Goal: Task Accomplishment & Management: Complete application form

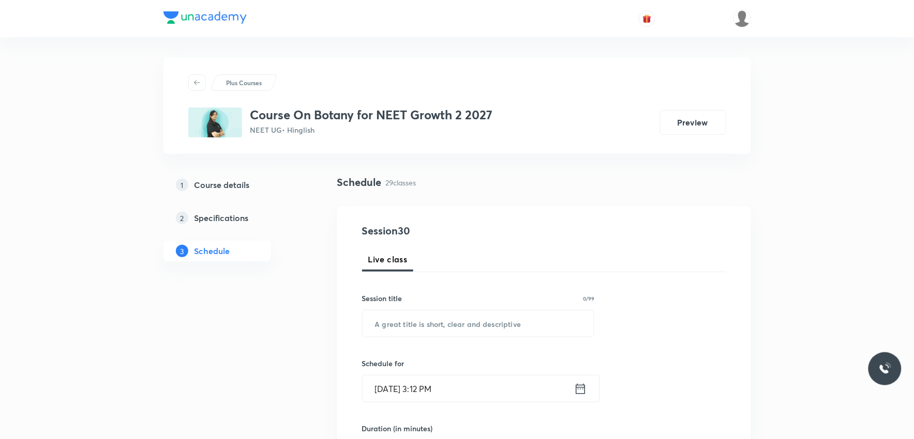
scroll to position [2716, 0]
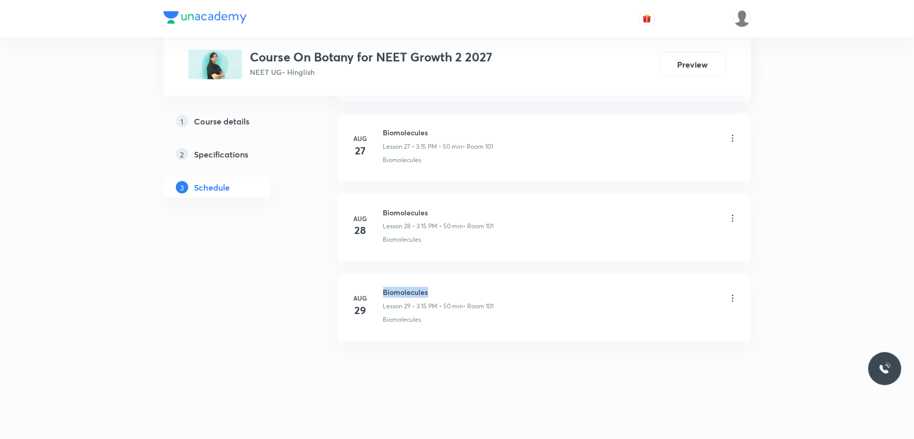
drag, startPoint x: 383, startPoint y: 292, endPoint x: 469, endPoint y: 293, distance: 85.8
click at [469, 293] on h6 "Biomolecules" at bounding box center [438, 292] width 111 height 11
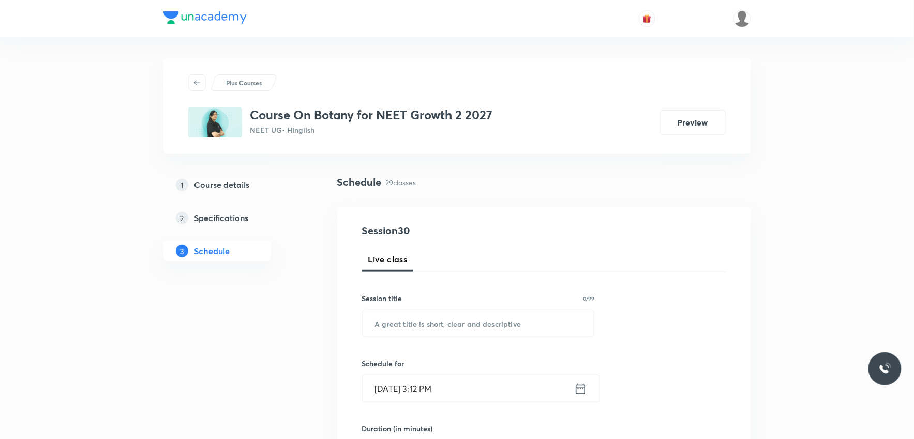
scroll to position [57, 0]
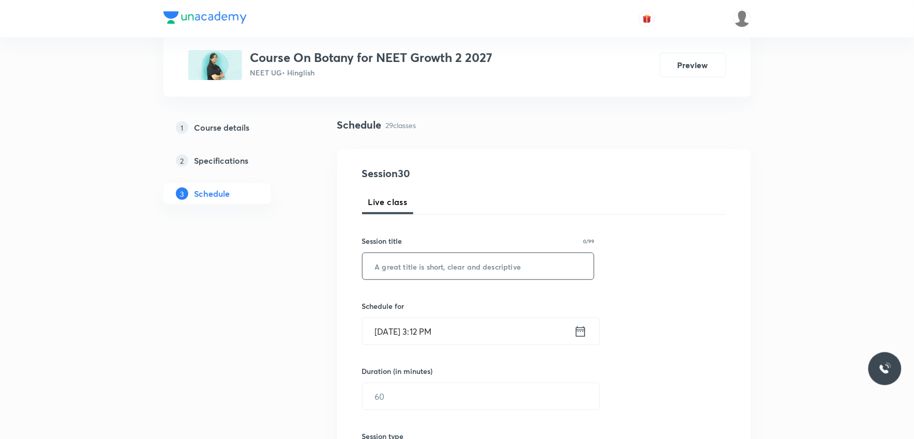
click at [467, 271] on input "text" at bounding box center [478, 266] width 232 height 26
type input "Biological Classification"
click at [706, 225] on div "Session 30 Live class Session title 26/99 Biological Classification ​ Schedule …" at bounding box center [544, 408] width 364 height 485
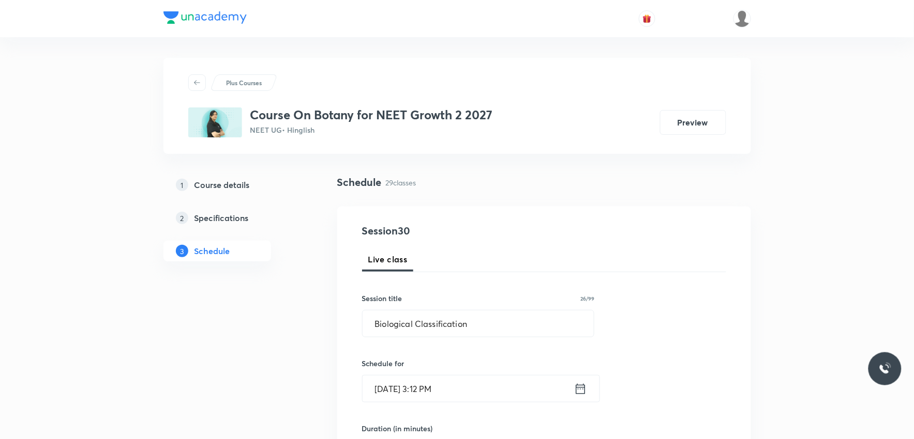
scroll to position [172, 0]
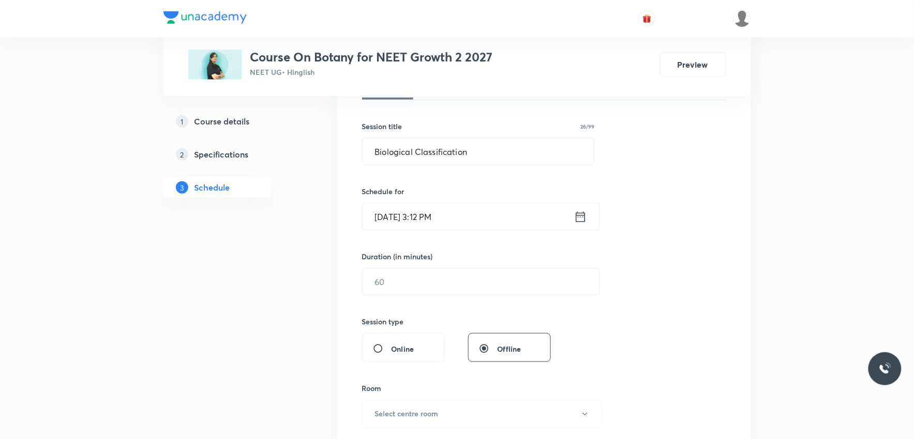
click at [391, 212] on input "Sep 3, 2025, 3:12 PM" at bounding box center [467, 217] width 211 height 26
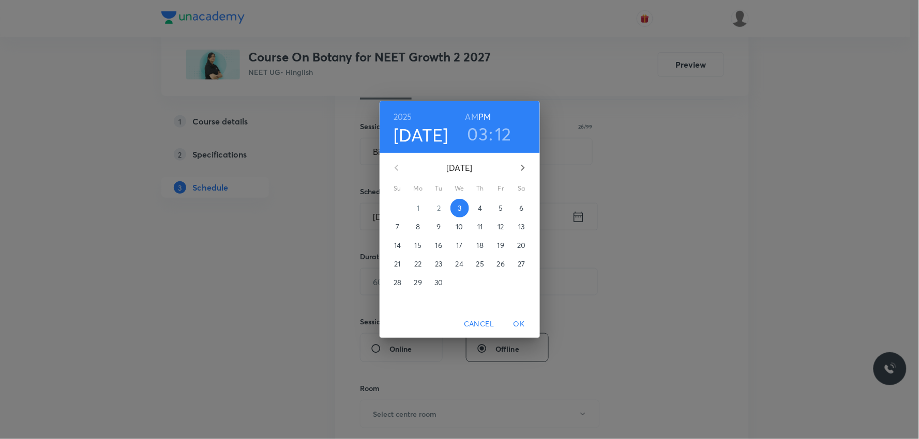
click at [506, 135] on h3 "12" at bounding box center [503, 134] width 17 height 22
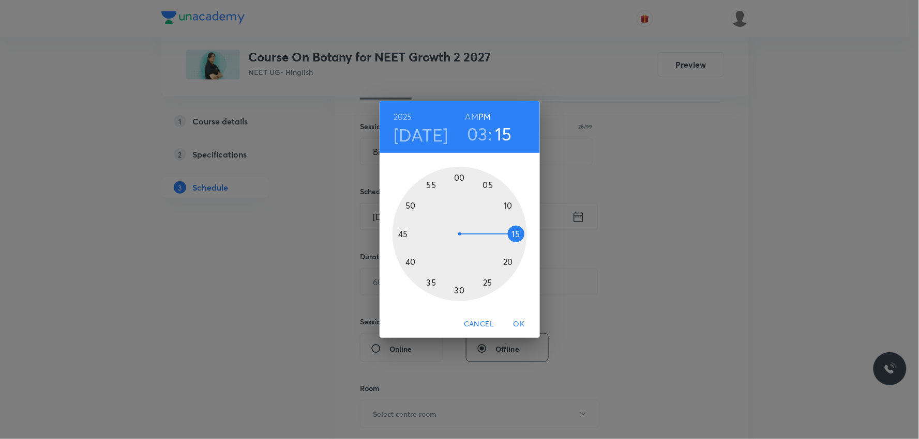
drag, startPoint x: 518, startPoint y: 218, endPoint x: 521, endPoint y: 235, distance: 17.8
click at [521, 235] on div at bounding box center [459, 234] width 134 height 134
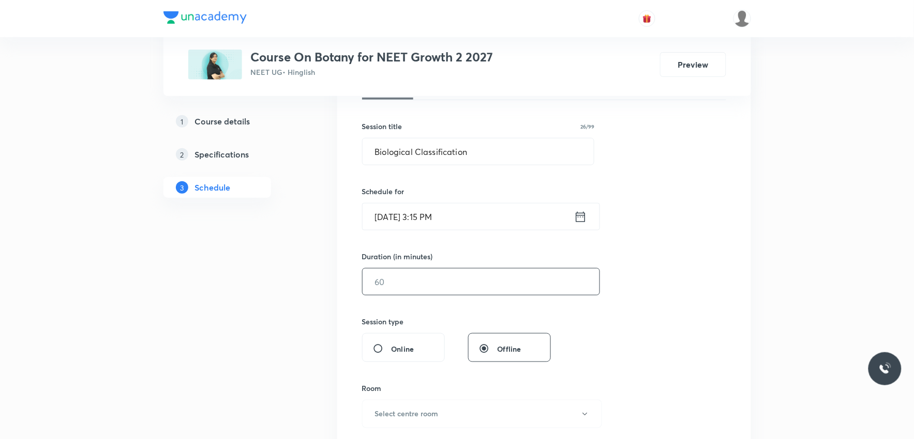
click at [419, 285] on input "text" at bounding box center [480, 282] width 237 height 26
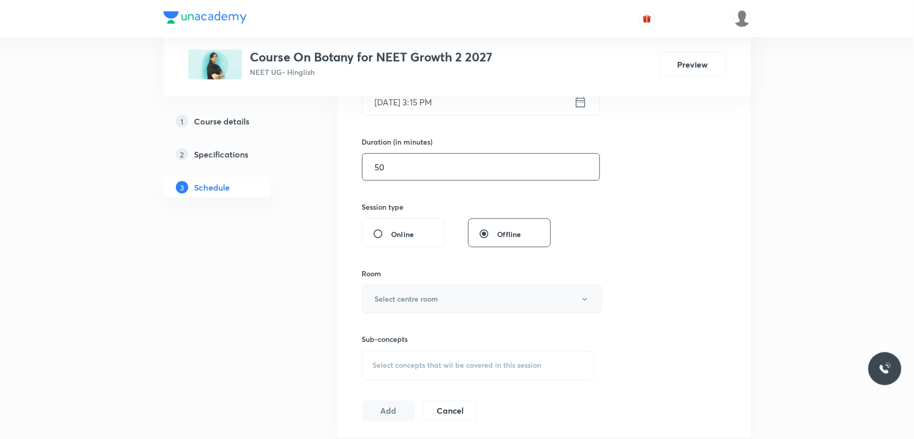
type input "50"
click at [416, 291] on button "Select centre room" at bounding box center [482, 299] width 240 height 28
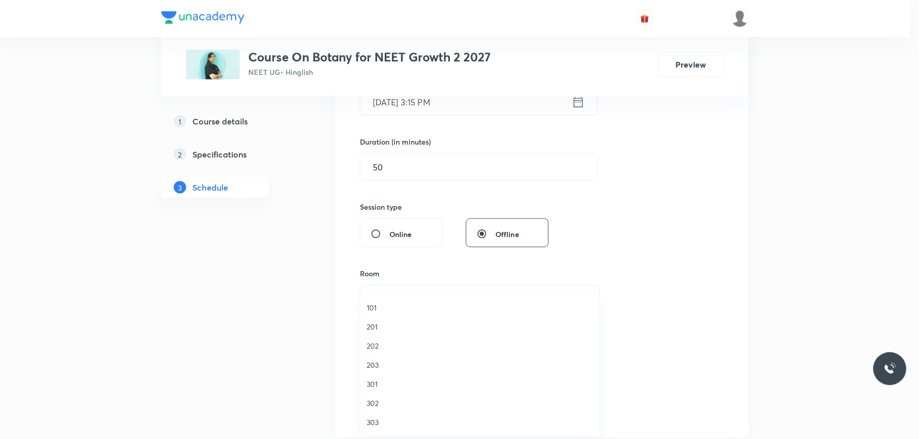
click at [386, 312] on span "101" at bounding box center [480, 307] width 226 height 11
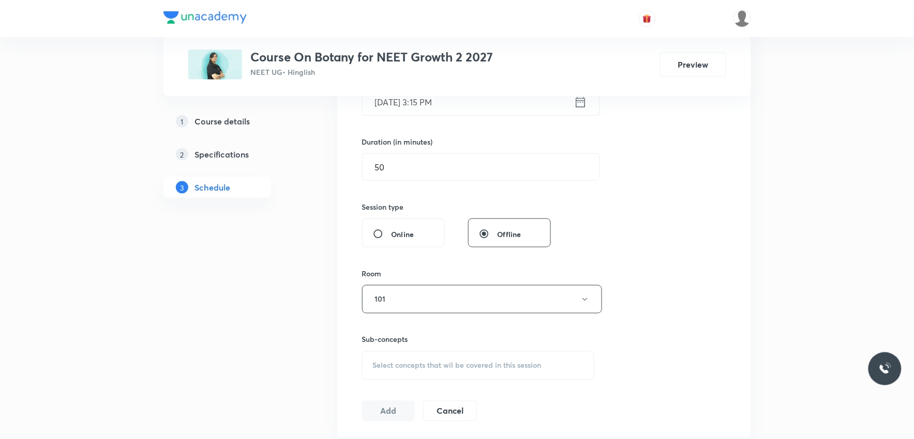
click at [430, 356] on div "Select concepts that wil be covered in this session" at bounding box center [478, 366] width 233 height 29
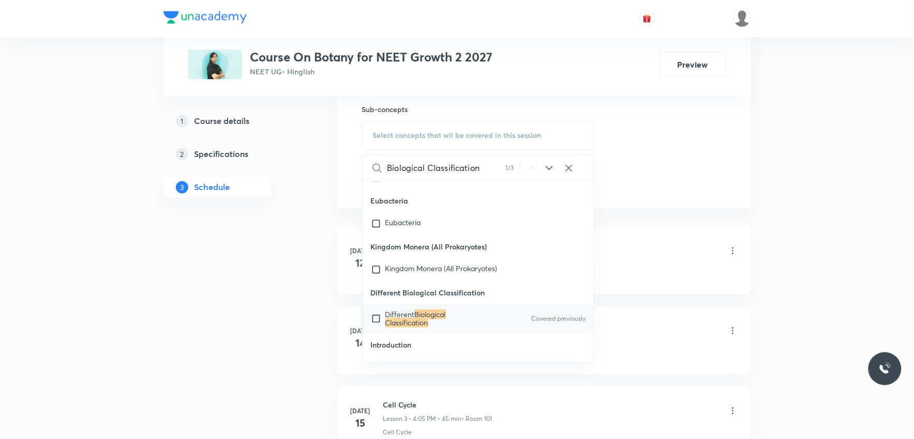
type input "Biological Classification"
click at [441, 319] on p "Different Biological Classification" at bounding box center [437, 319] width 104 height 17
checkbox input "true"
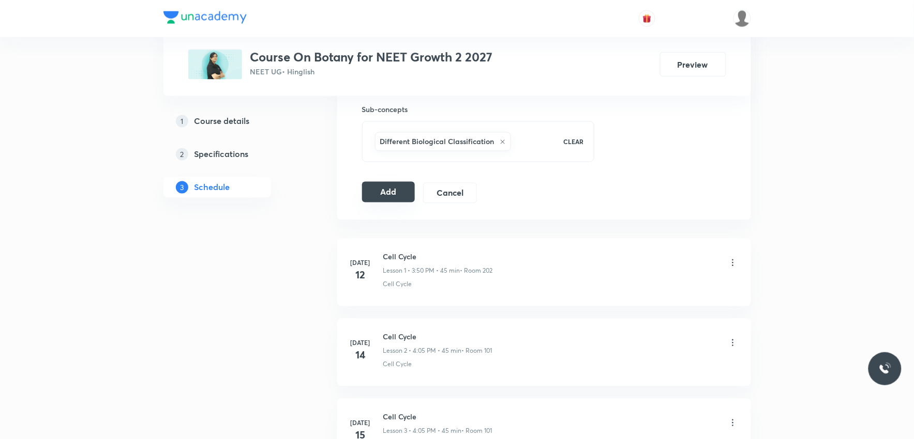
click at [394, 195] on button "Add" at bounding box center [388, 192] width 53 height 21
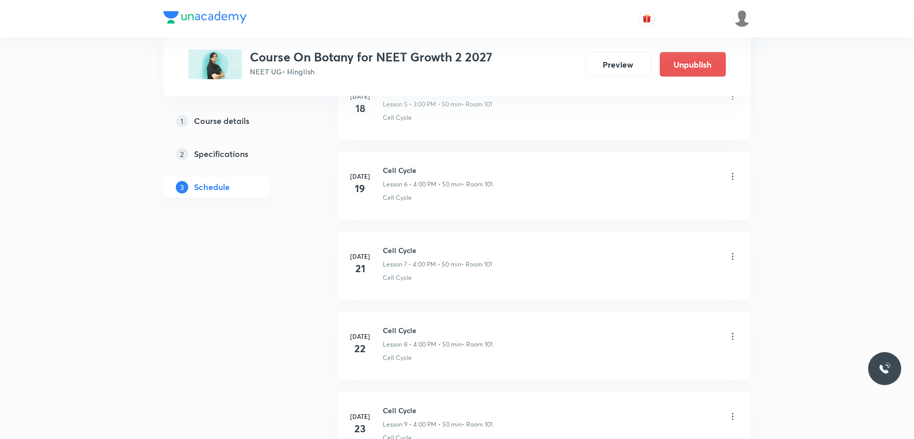
scroll to position [2320, 0]
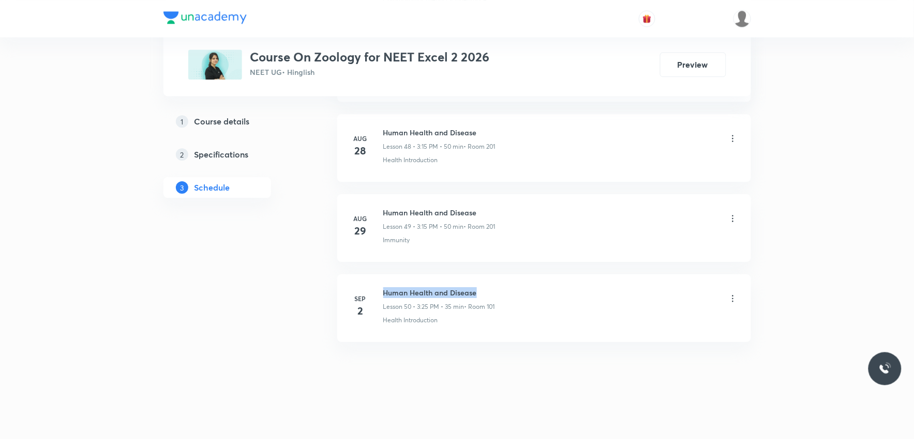
drag, startPoint x: 383, startPoint y: 290, endPoint x: 530, endPoint y: 291, distance: 146.8
click at [530, 291] on div "Human Health and Disease Lesson 50 • 3:25 PM • 35 min • Room 101" at bounding box center [560, 299] width 355 height 24
copy h6 "Human Health and Disease"
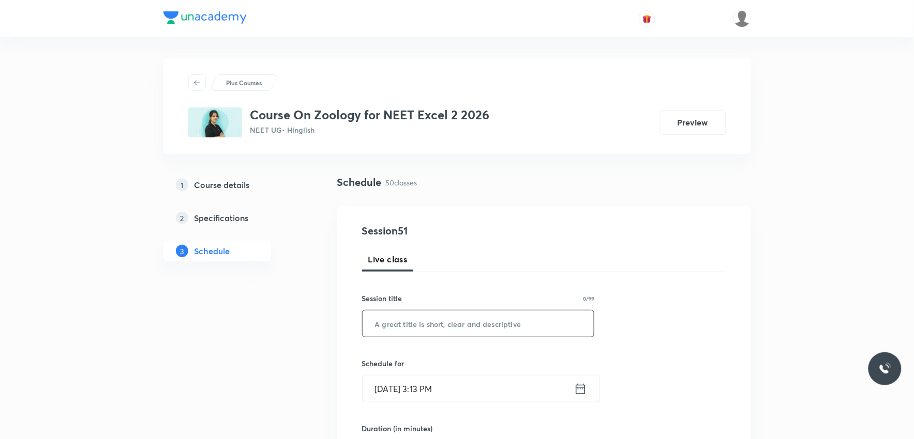
click at [490, 324] on input "text" at bounding box center [478, 324] width 232 height 26
paste input "Human Health and Disease"
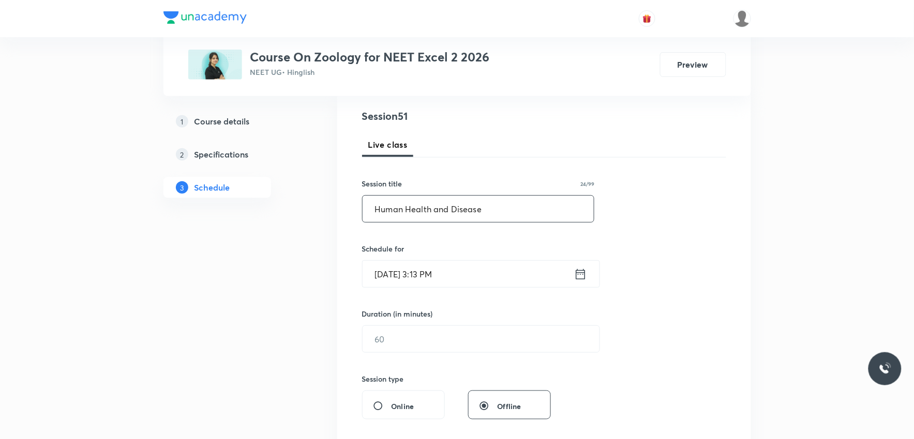
type input "Human Health and Disease"
click at [409, 281] on input "Sep 3, 2025, 3:13 PM" at bounding box center [467, 274] width 211 height 26
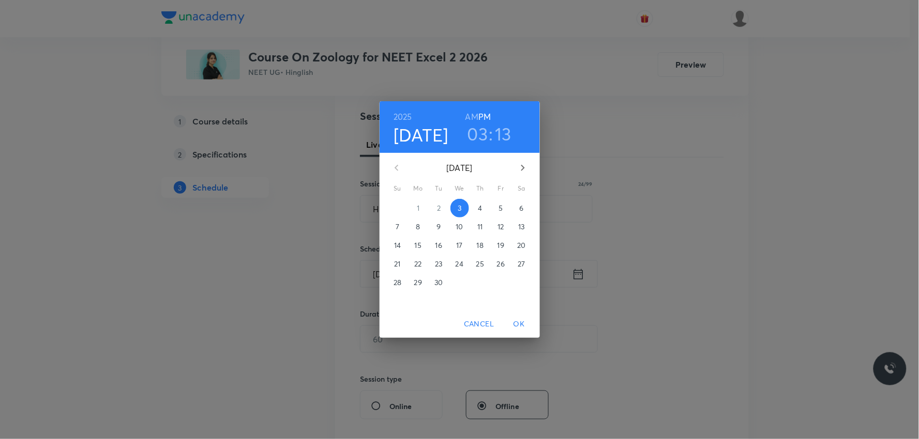
click at [505, 136] on h3 "13" at bounding box center [503, 134] width 17 height 22
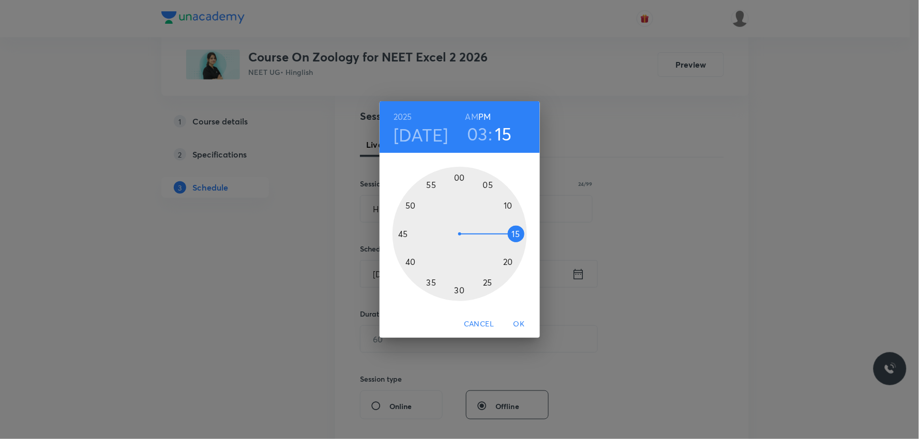
drag, startPoint x: 518, startPoint y: 230, endPoint x: 517, endPoint y: 235, distance: 5.2
click at [517, 235] on div at bounding box center [459, 234] width 134 height 134
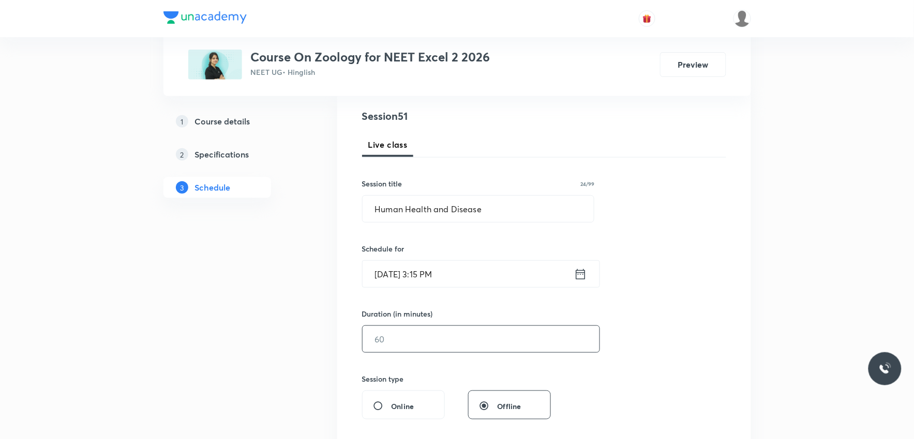
drag, startPoint x: 397, startPoint y: 343, endPoint x: 637, endPoint y: 353, distance: 240.6
click at [397, 343] on input "text" at bounding box center [480, 339] width 237 height 26
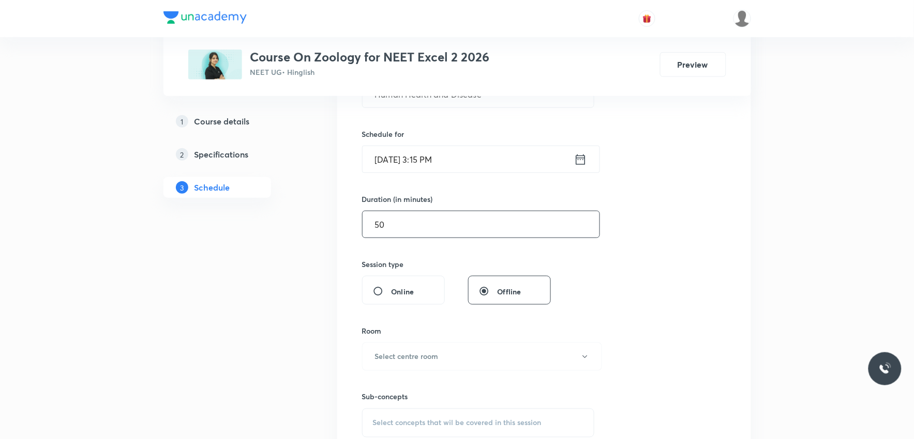
scroll to position [344, 0]
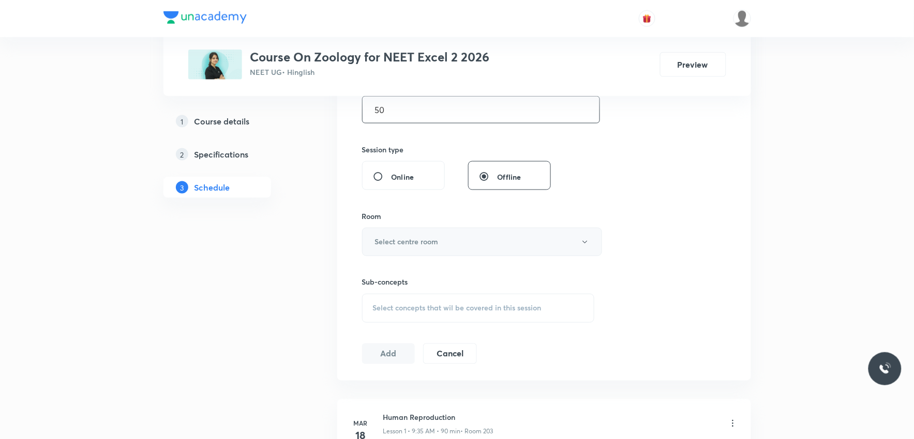
type input "50"
click at [431, 235] on button "Select centre room" at bounding box center [482, 242] width 240 height 28
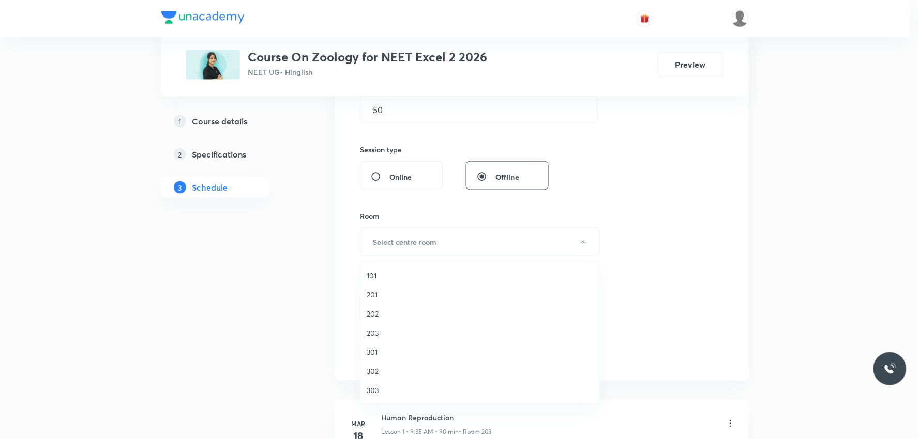
click at [388, 272] on span "101" at bounding box center [480, 275] width 226 height 11
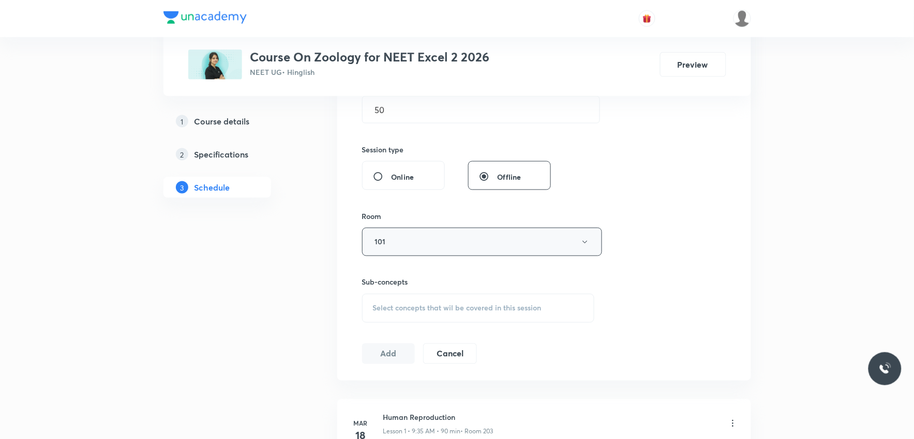
click at [414, 252] on button "101" at bounding box center [482, 242] width 240 height 28
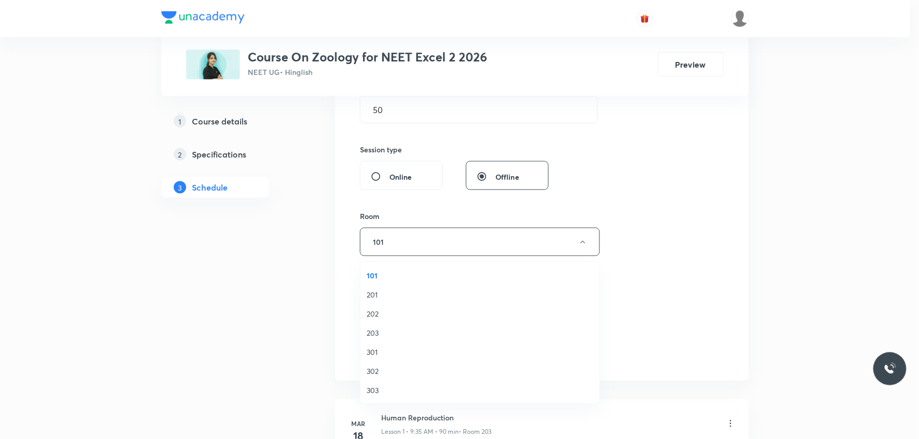
click at [377, 290] on span "201" at bounding box center [480, 295] width 226 height 11
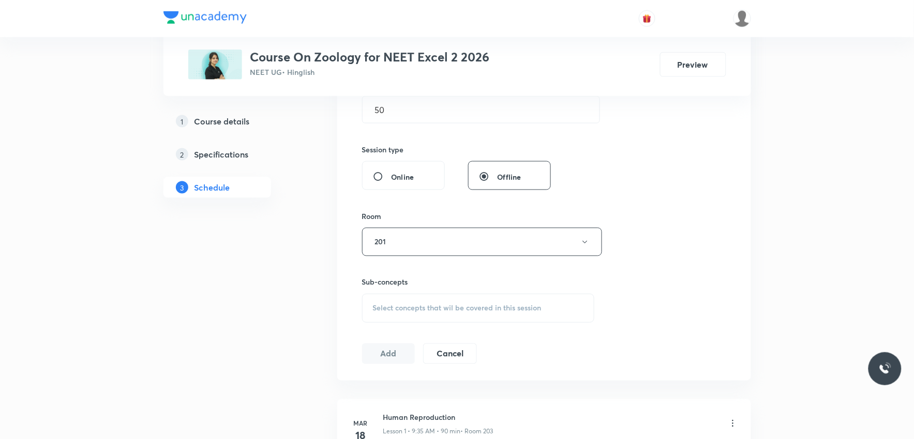
click at [433, 307] on span "Select concepts that wil be covered in this session" at bounding box center [457, 309] width 169 height 8
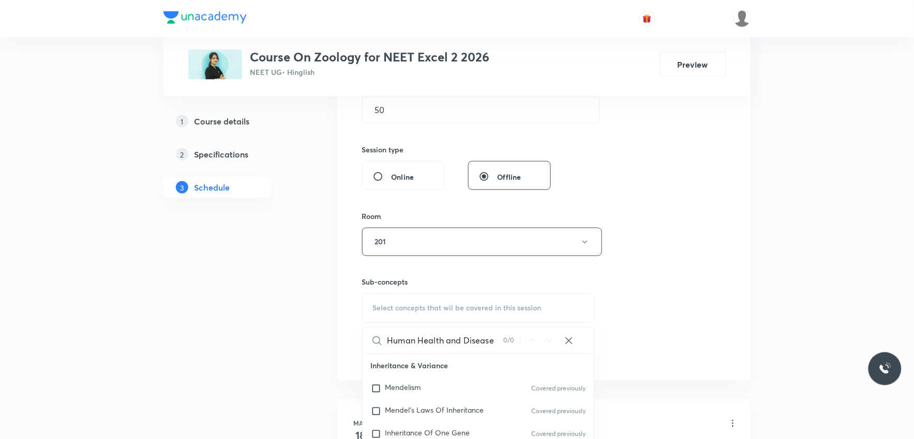
scroll to position [459, 0]
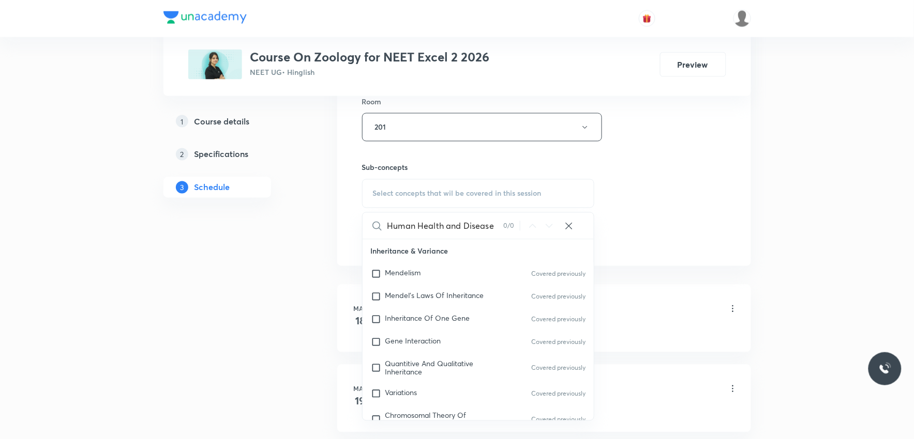
click at [445, 229] on input "Human Health and Disease" at bounding box center [445, 226] width 116 height 26
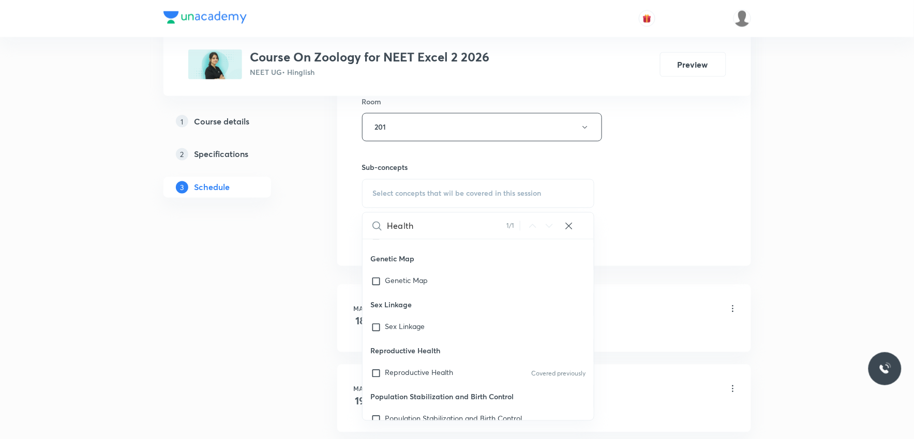
scroll to position [3965, 0]
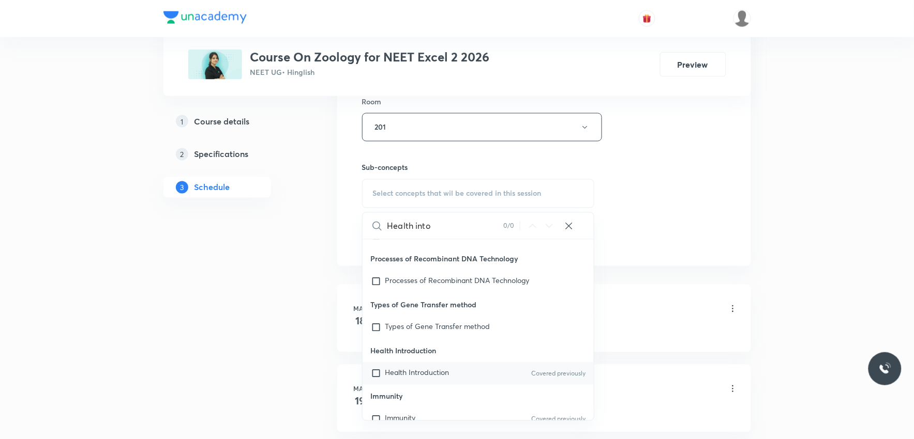
type input "Health into"
click at [427, 374] on span "Health Introduction" at bounding box center [417, 373] width 64 height 10
checkbox input "true"
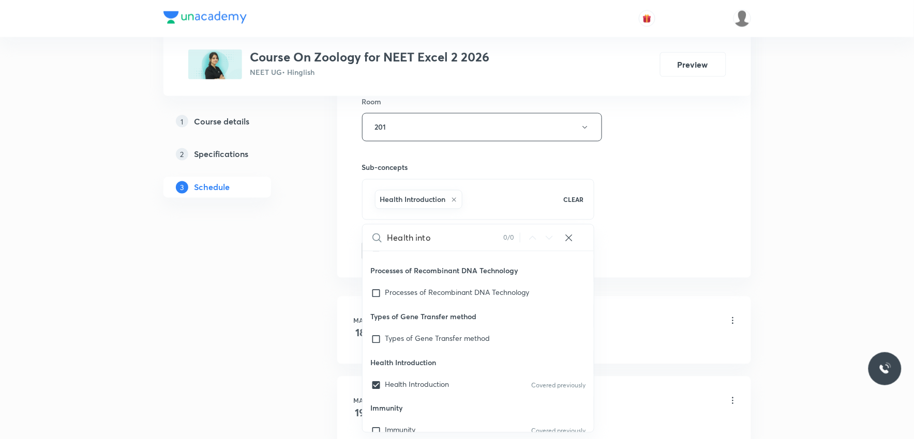
click at [622, 267] on div "Session 51 Live class Session title 24/99 Human Health and Disease ​ Schedule f…" at bounding box center [544, 13] width 414 height 530
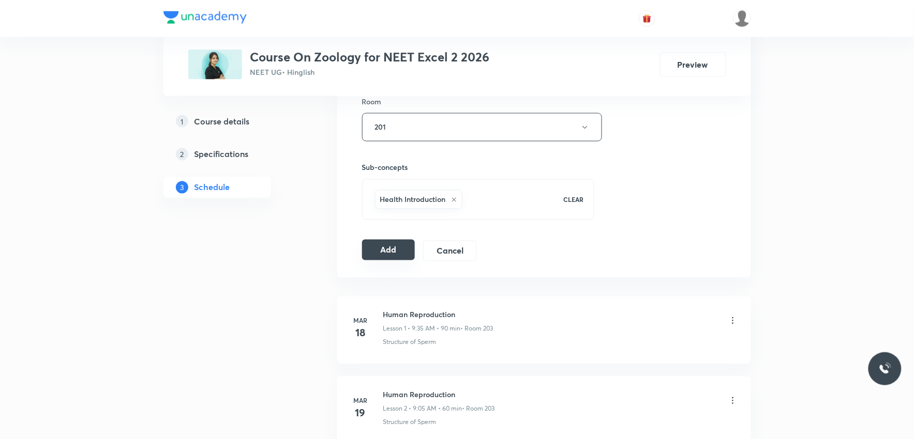
click at [391, 253] on button "Add" at bounding box center [388, 250] width 53 height 21
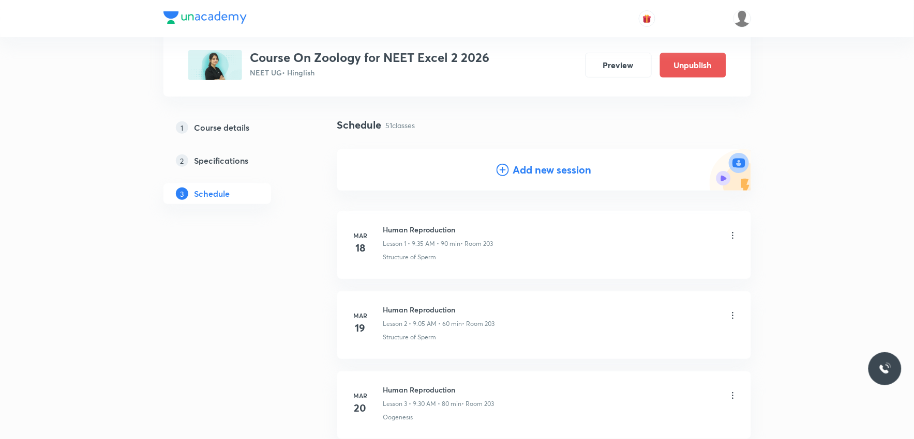
scroll to position [4005, 0]
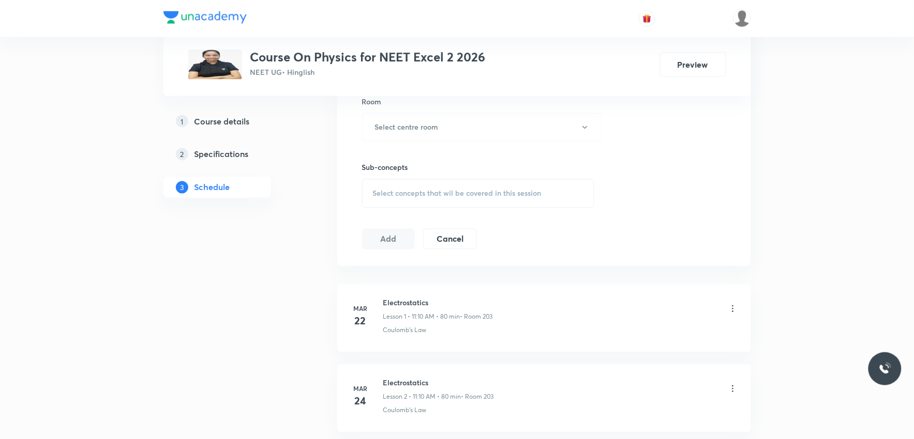
scroll to position [517, 0]
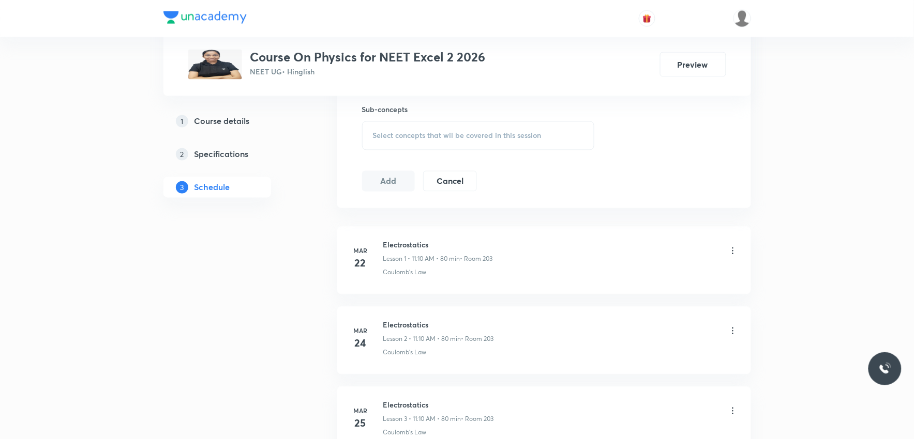
click at [508, 141] on div "Select concepts that wil be covered in this session" at bounding box center [478, 135] width 233 height 29
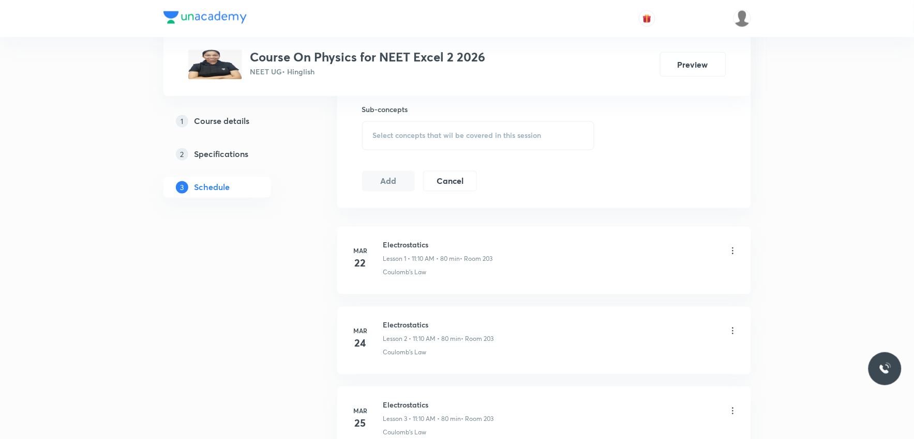
scroll to position [4240, 0]
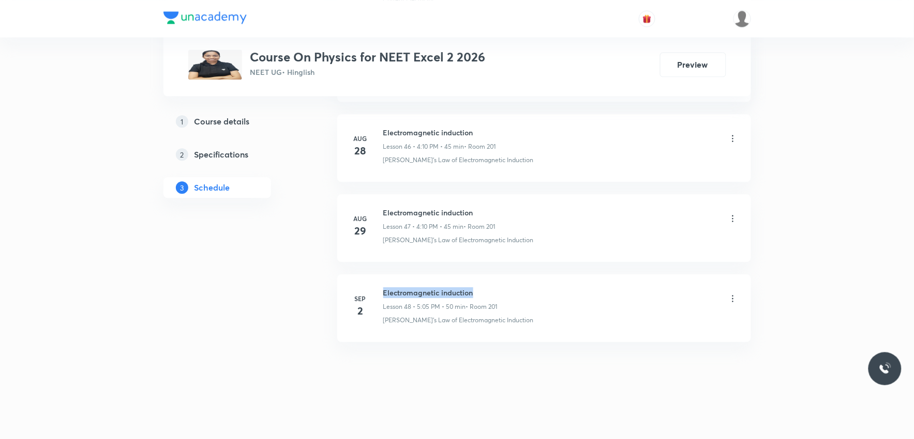
drag, startPoint x: 384, startPoint y: 290, endPoint x: 497, endPoint y: 287, distance: 113.3
click at [497, 287] on h6 "Electromagnetic induction" at bounding box center [440, 292] width 114 height 11
copy h6 "Electromagnetic induction"
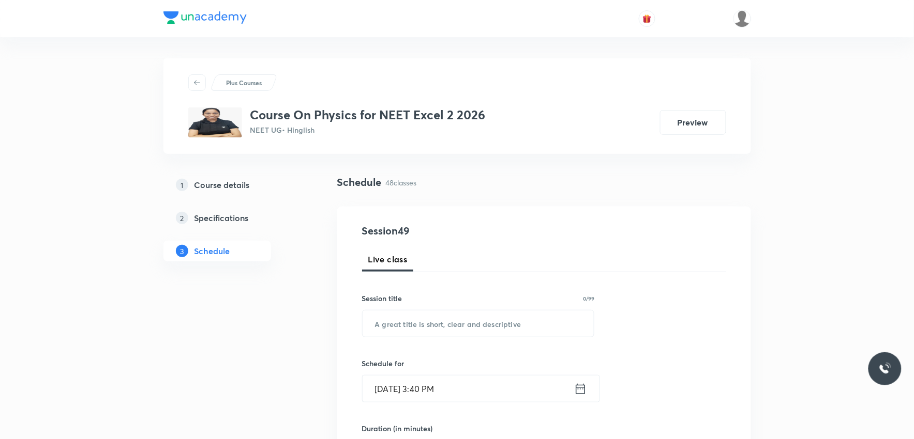
click at [507, 324] on input "text" at bounding box center [478, 324] width 232 height 26
paste input "Electromagnetic induction"
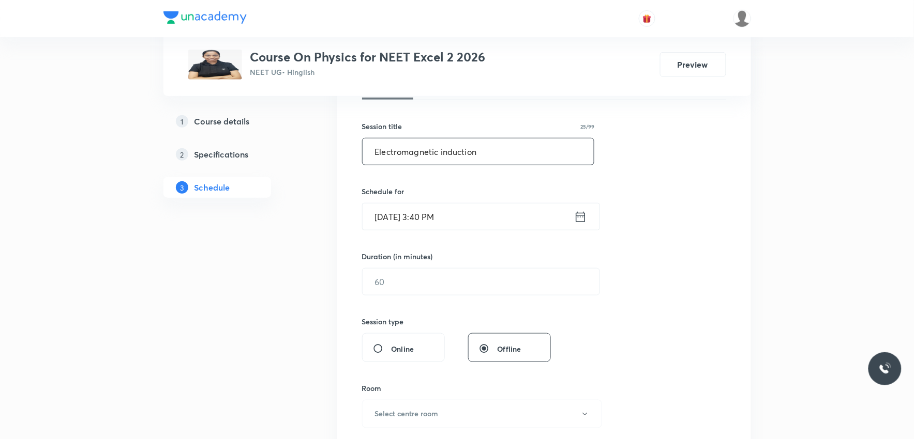
type input "Electromagnetic induction"
click at [394, 215] on input "Sep 3, 2025, 3:40 PM" at bounding box center [467, 217] width 211 height 26
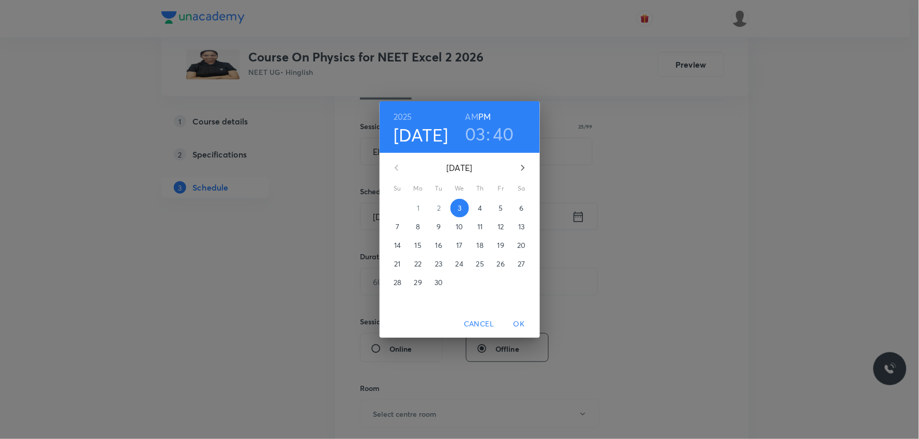
click at [482, 137] on h3 "03" at bounding box center [475, 134] width 21 height 22
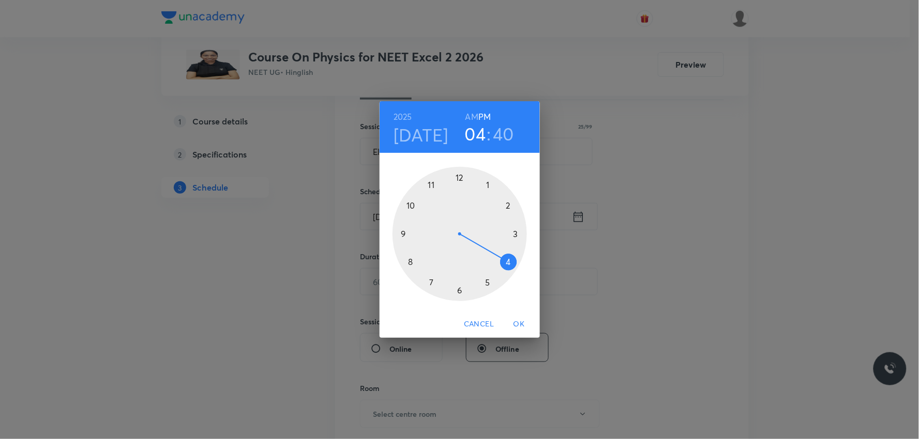
drag, startPoint x: 520, startPoint y: 235, endPoint x: 513, endPoint y: 258, distance: 24.6
click at [513, 258] on div at bounding box center [459, 234] width 134 height 134
drag, startPoint x: 405, startPoint y: 259, endPoint x: 512, endPoint y: 205, distance: 119.3
click at [512, 205] on div at bounding box center [459, 234] width 134 height 134
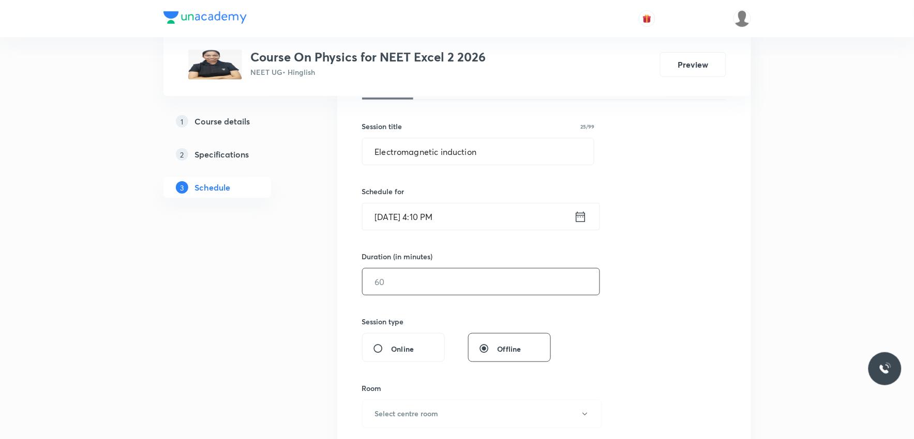
drag, startPoint x: 410, startPoint y: 288, endPoint x: 420, endPoint y: 285, distance: 10.5
click at [417, 286] on input "text" at bounding box center [480, 282] width 237 height 26
type input "5"
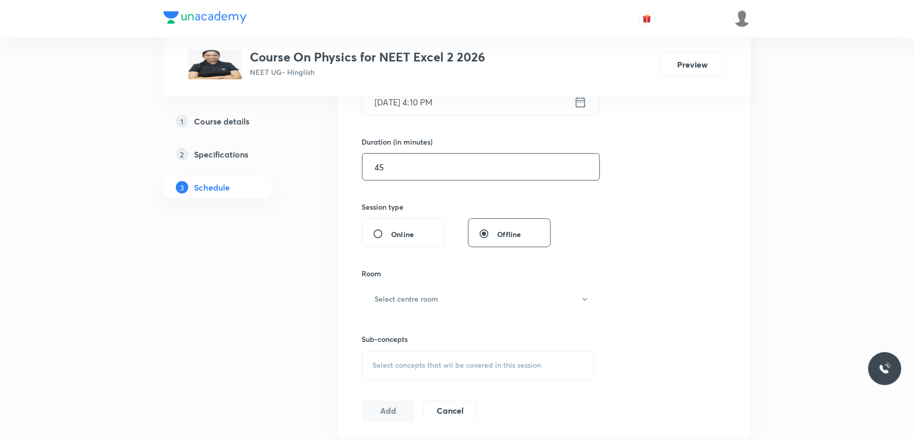
type input "45"
click at [436, 293] on button "Select centre room" at bounding box center [482, 299] width 240 height 28
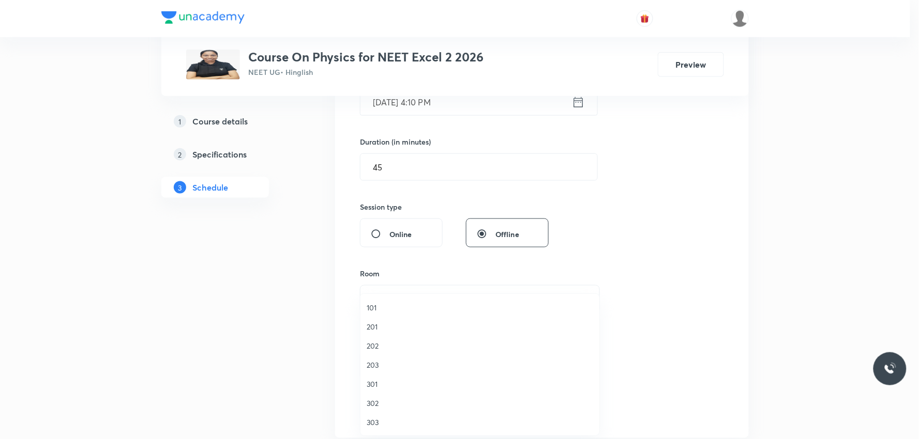
click at [396, 332] on span "201" at bounding box center [480, 327] width 226 height 11
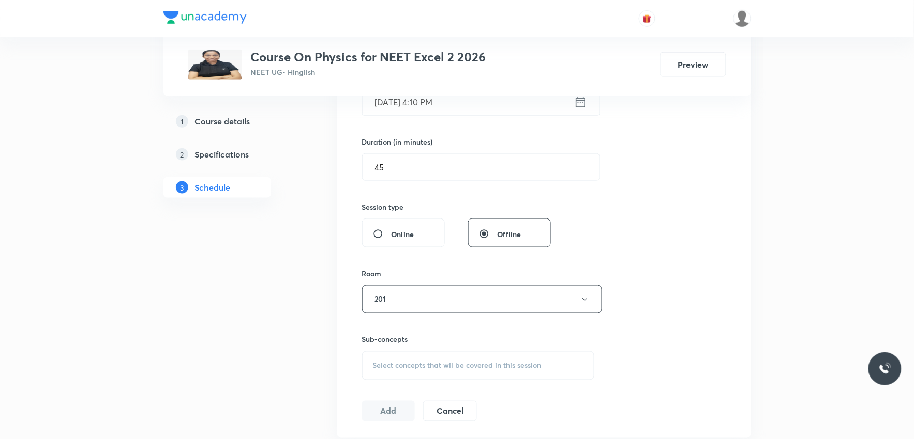
click at [457, 361] on div "Select concepts that wil be covered in this session" at bounding box center [478, 366] width 233 height 29
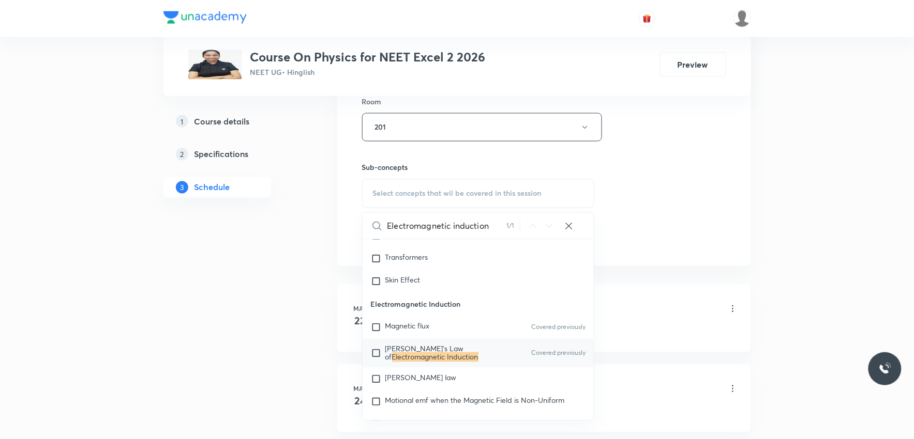
scroll to position [10039, 0]
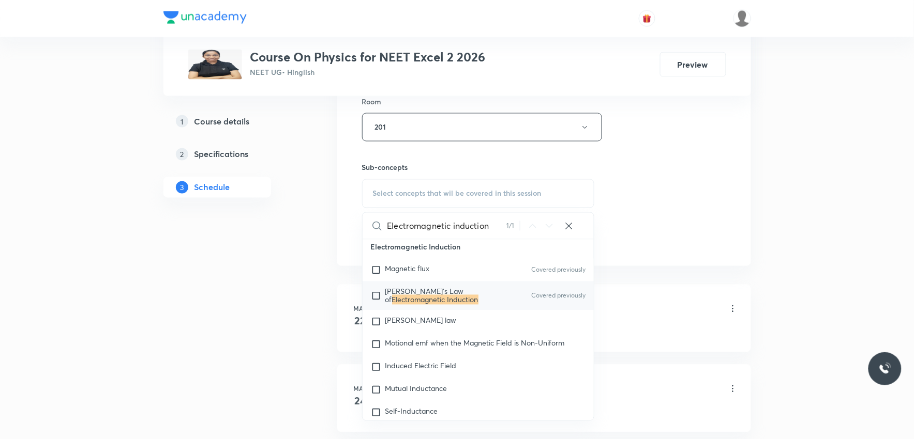
type input "Electromagnetic induction"
click at [451, 305] on mark "Electromagnetic Induction" at bounding box center [435, 300] width 86 height 10
checkbox input "true"
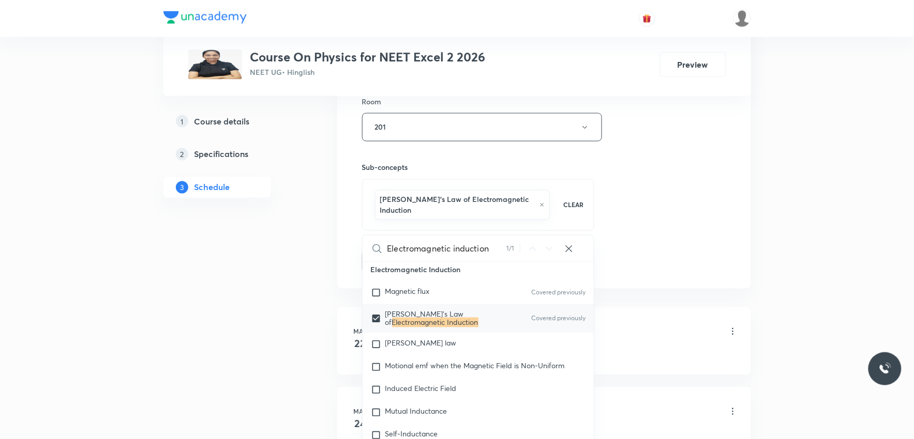
click at [700, 174] on div "Session 49 Live class Session title 25/99 Electromagnetic induction ​ Schedule …" at bounding box center [544, 18] width 364 height 508
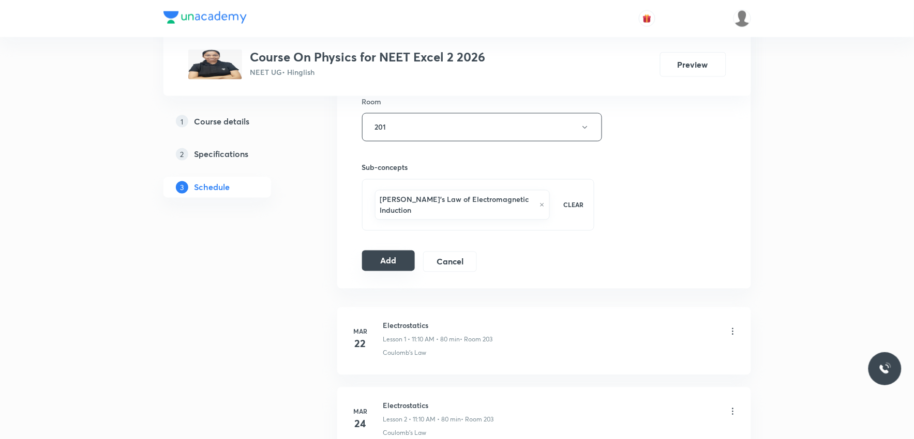
click at [391, 252] on button "Add" at bounding box center [388, 261] width 53 height 21
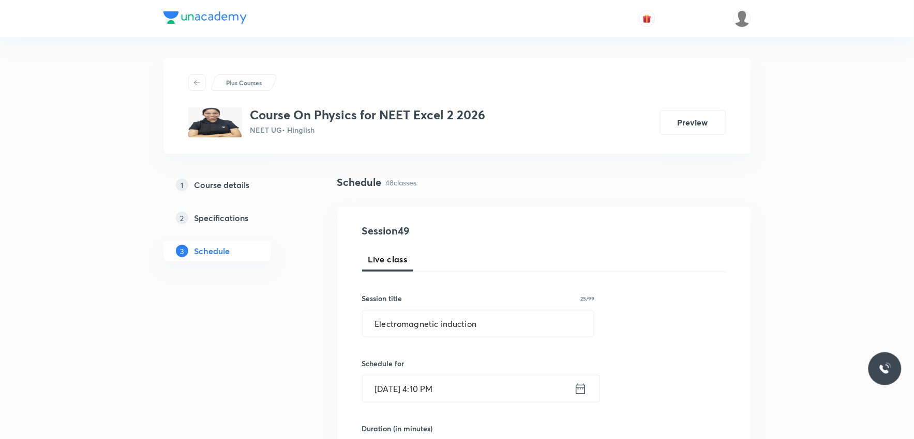
scroll to position [172, 0]
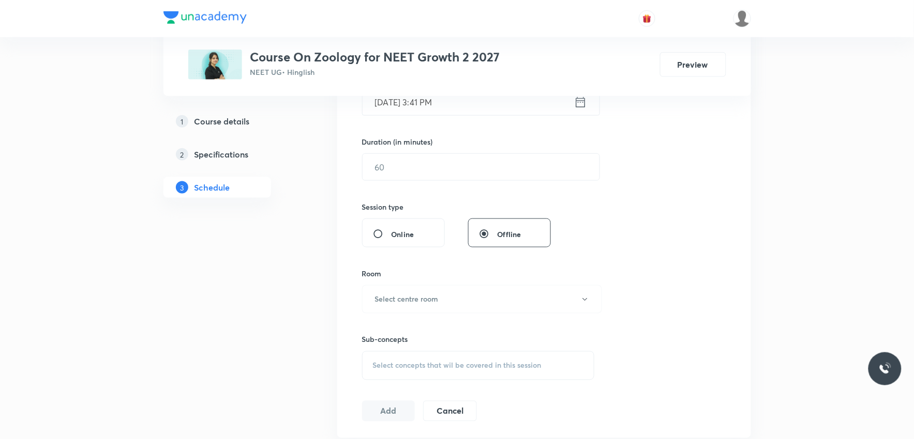
scroll to position [459, 0]
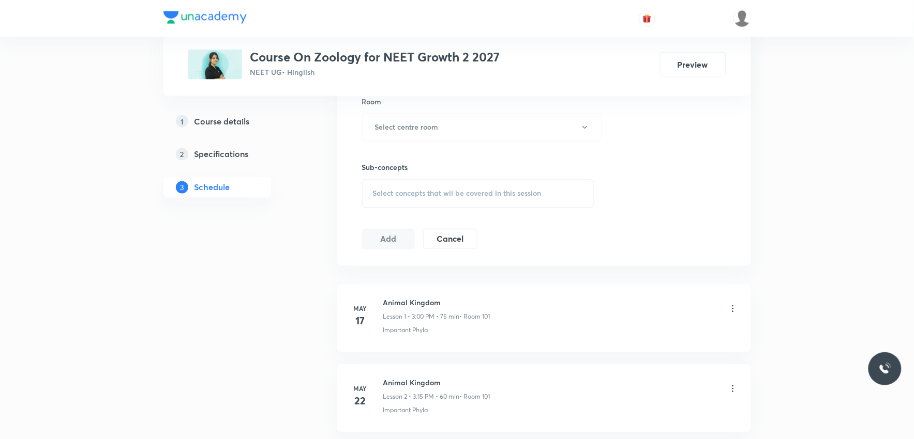
click at [508, 192] on span "Select concepts that wil be covered in this session" at bounding box center [457, 194] width 169 height 8
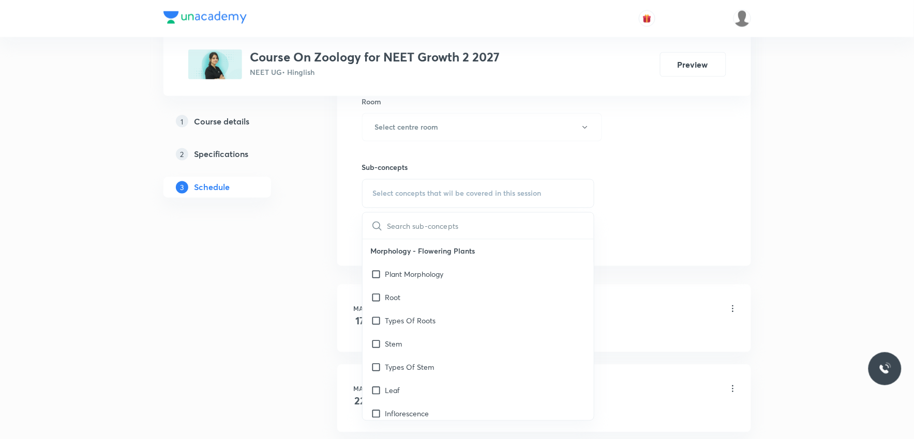
click at [712, 185] on div "Session 48 Live class Session title 0/99 ​ Schedule for [DATE] 3:41 PM ​ Durati…" at bounding box center [544, 6] width 364 height 485
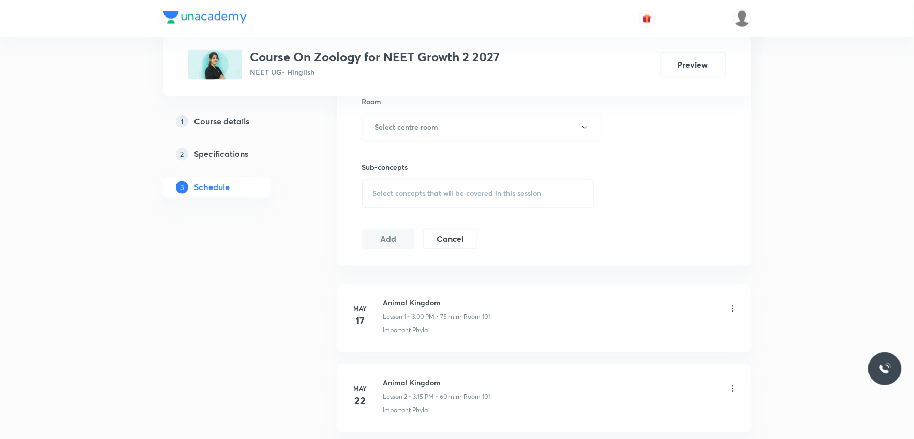
scroll to position [4160, 0]
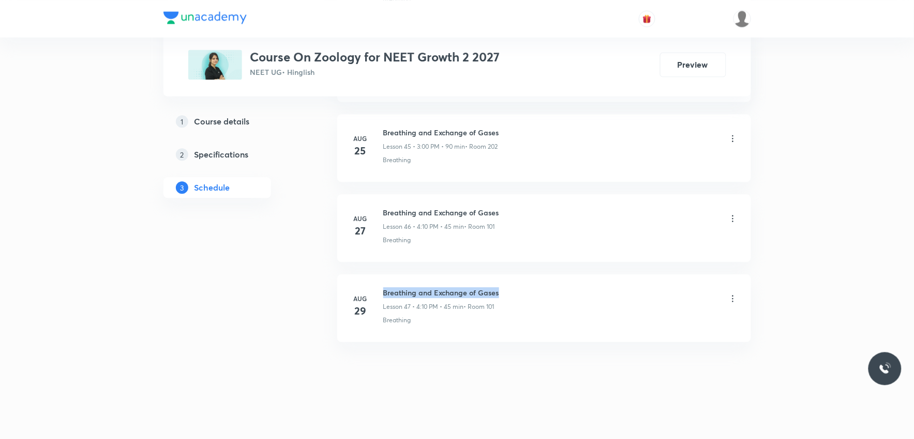
drag, startPoint x: 384, startPoint y: 292, endPoint x: 569, endPoint y: 288, distance: 184.6
click at [569, 288] on div "Breathing and Exchange of Gases Lesson 47 • 4:10 PM • 45 min • Room 101" at bounding box center [560, 299] width 355 height 24
copy h6 "Breathing and Exchange of Gases"
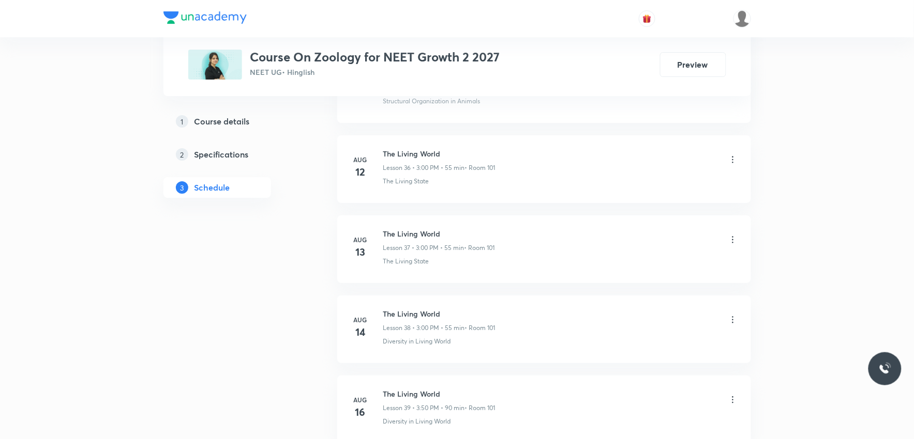
scroll to position [0, 0]
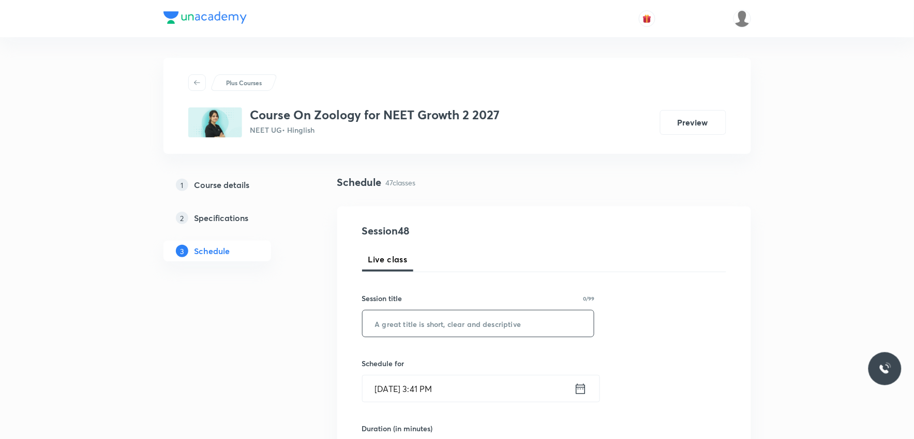
click at [549, 323] on input "text" at bounding box center [478, 324] width 232 height 26
paste input "Breathing and Exchange of Gases"
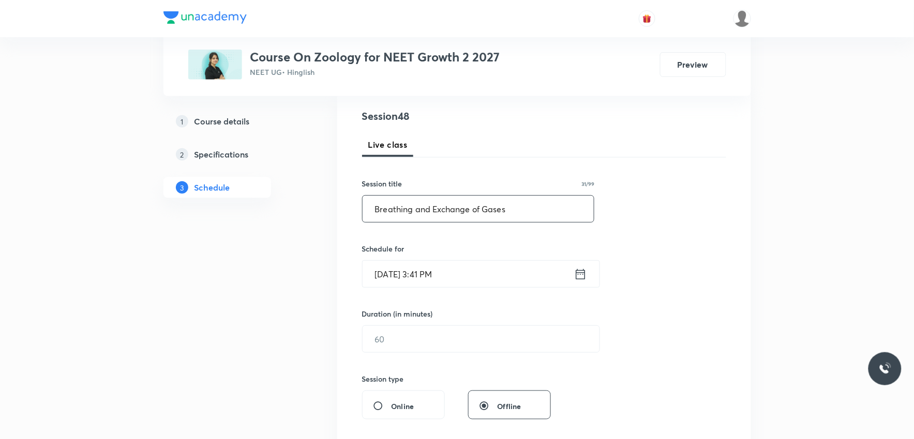
type input "Breathing and Exchange of Gases"
click at [406, 279] on input "[DATE] 3:41 PM" at bounding box center [467, 274] width 211 height 26
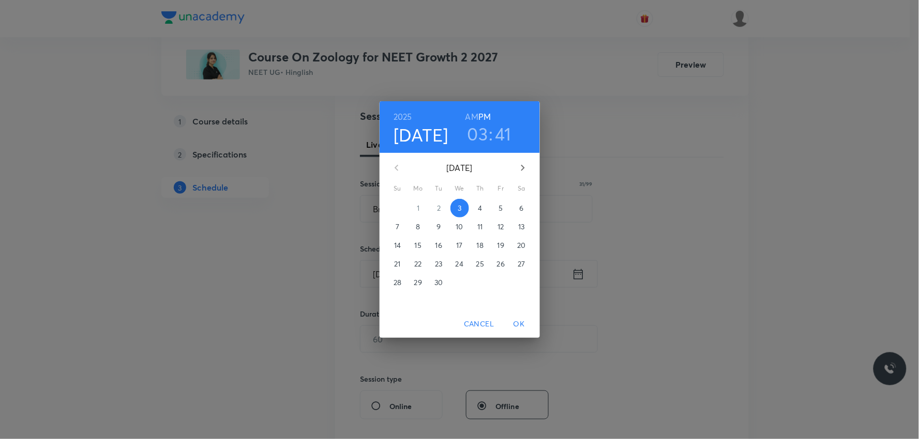
click at [481, 140] on h3 "03" at bounding box center [477, 134] width 21 height 22
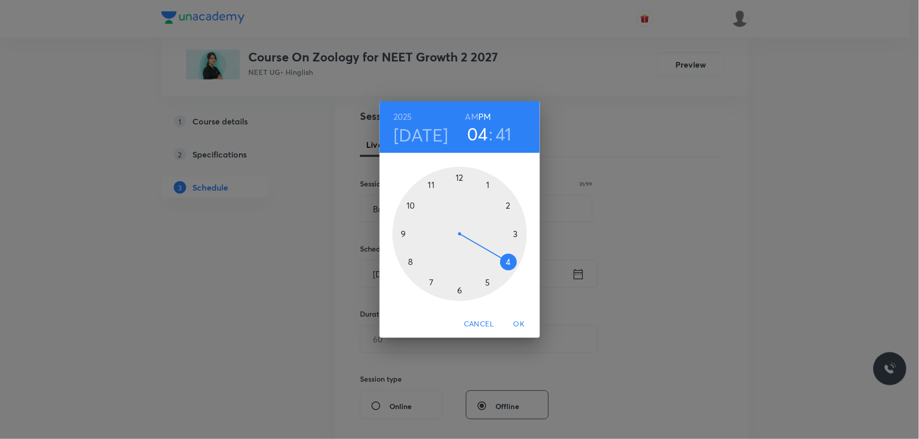
drag, startPoint x: 517, startPoint y: 233, endPoint x: 512, endPoint y: 266, distance: 33.4
click at [512, 266] on div at bounding box center [459, 234] width 134 height 134
drag, startPoint x: 409, startPoint y: 259, endPoint x: 513, endPoint y: 204, distance: 117.3
click at [513, 204] on div at bounding box center [459, 234] width 134 height 134
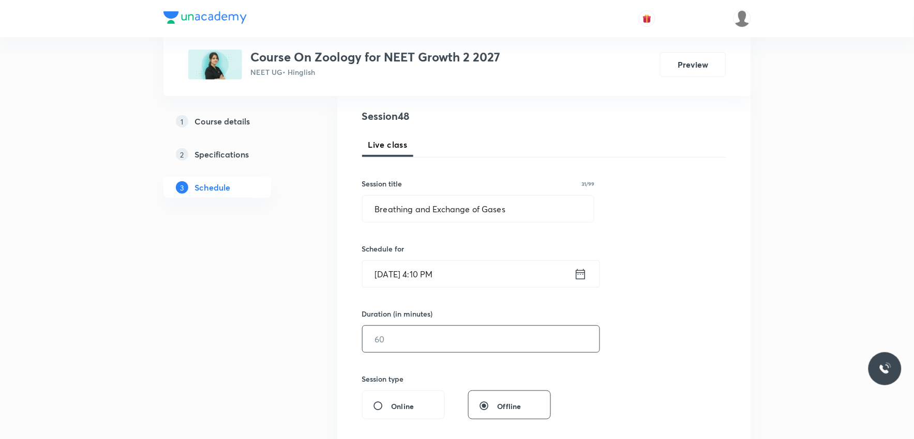
drag, startPoint x: 388, startPoint y: 344, endPoint x: 774, endPoint y: 348, distance: 386.2
click at [388, 344] on input "text" at bounding box center [480, 339] width 237 height 26
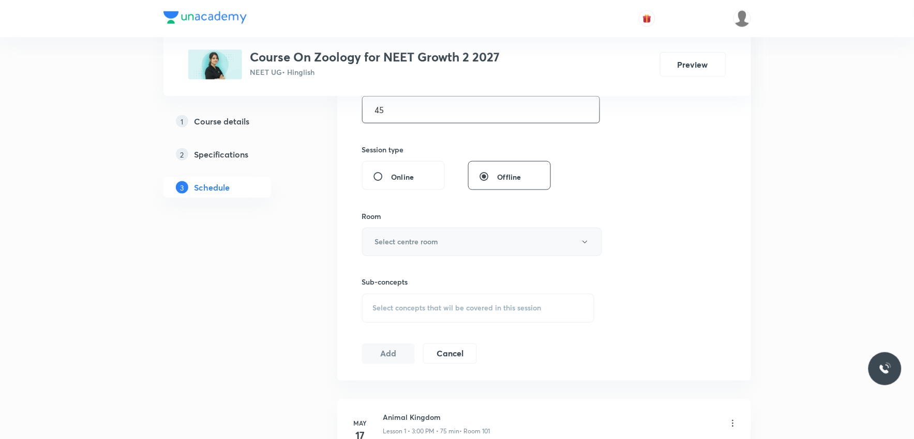
type input "45"
click at [486, 241] on button "Select centre room" at bounding box center [482, 242] width 240 height 28
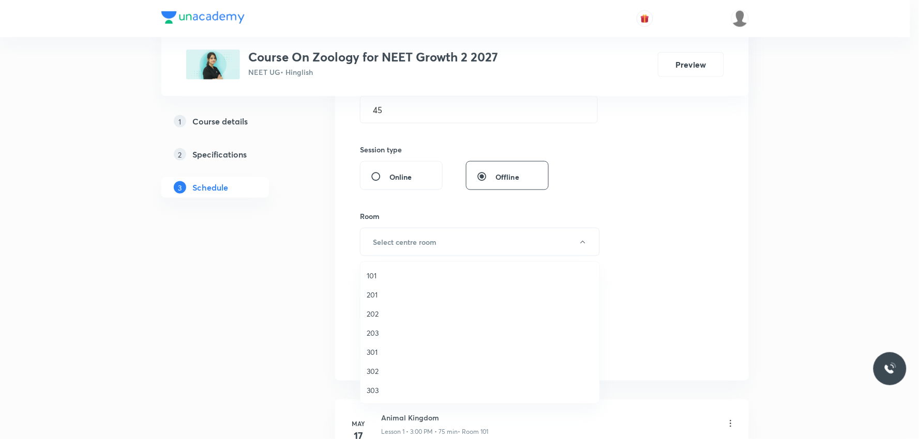
click at [396, 272] on span "101" at bounding box center [480, 275] width 226 height 11
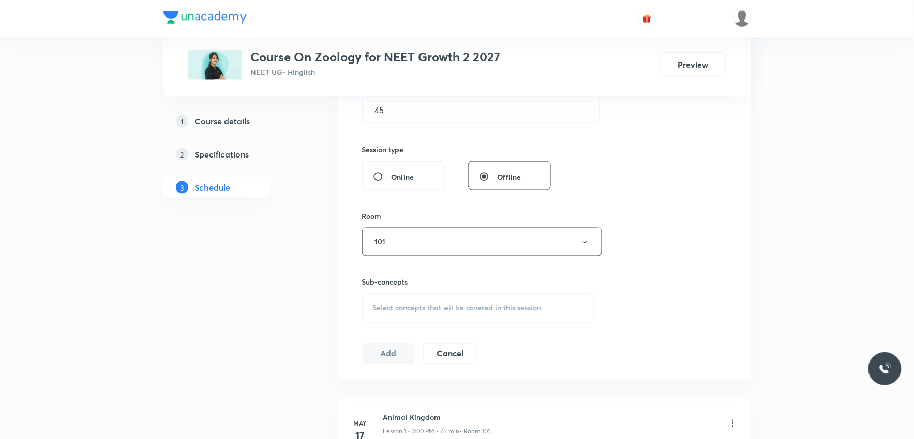
click at [412, 302] on div "Select concepts that wil be covered in this session" at bounding box center [478, 308] width 233 height 29
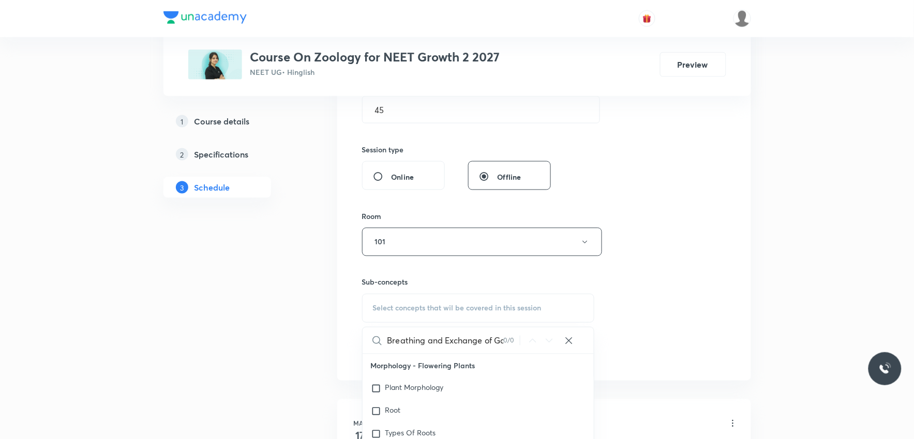
scroll to position [0, 14]
click at [409, 341] on input "Breathing and Exchange of Gases" at bounding box center [445, 341] width 116 height 26
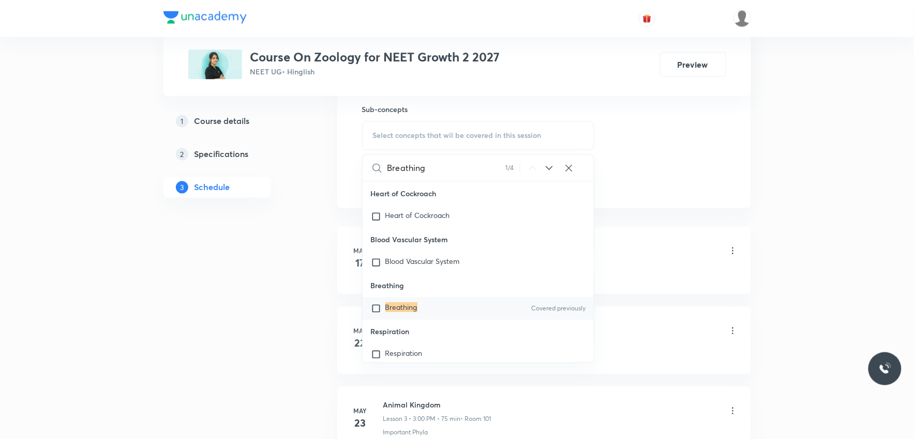
type input "Breathing"
click at [392, 313] on mark "Breathing" at bounding box center [401, 308] width 32 height 10
checkbox input "true"
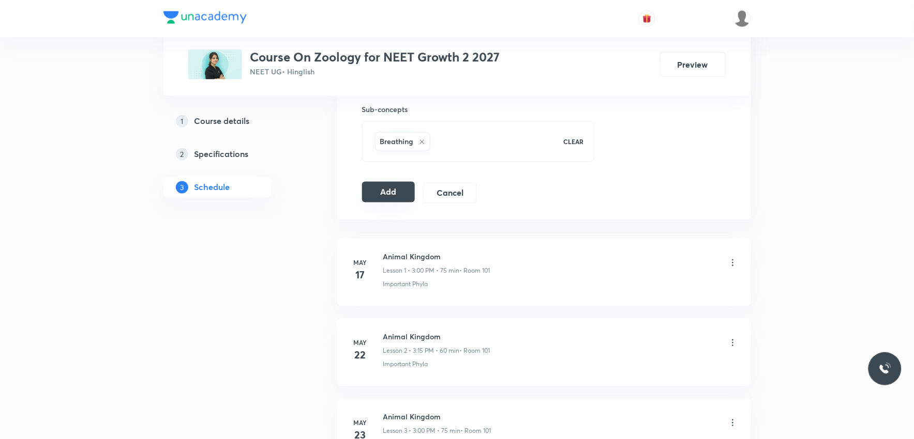
click at [391, 193] on button "Add" at bounding box center [388, 192] width 53 height 21
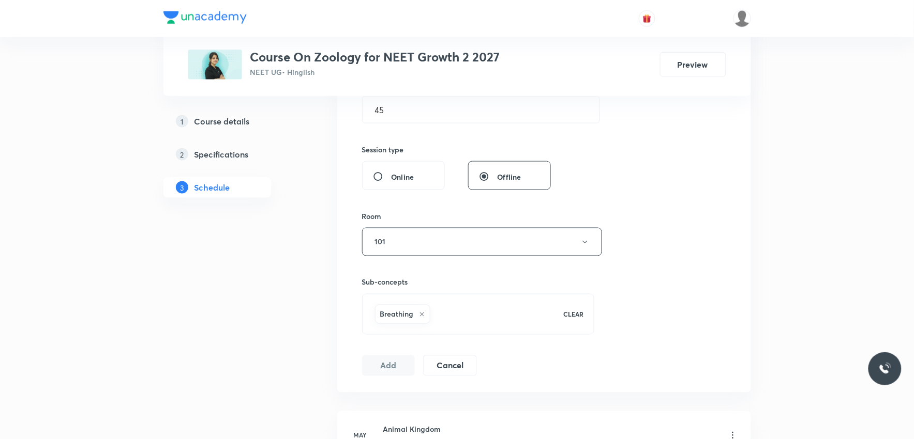
scroll to position [172, 0]
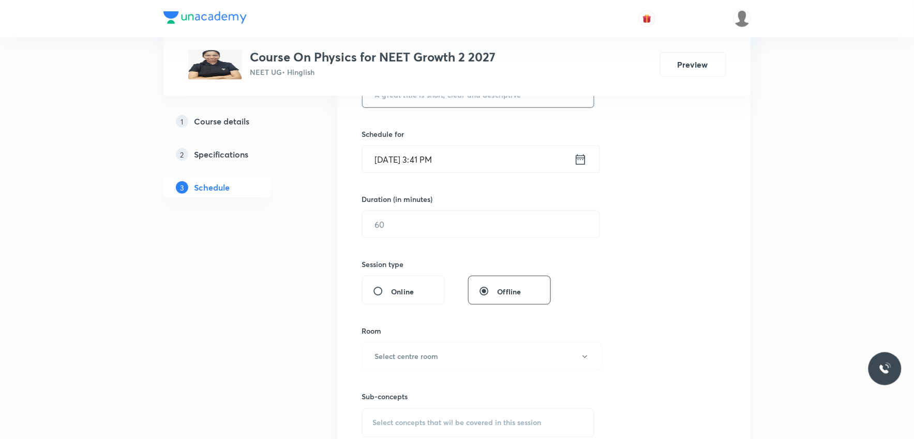
scroll to position [402, 0]
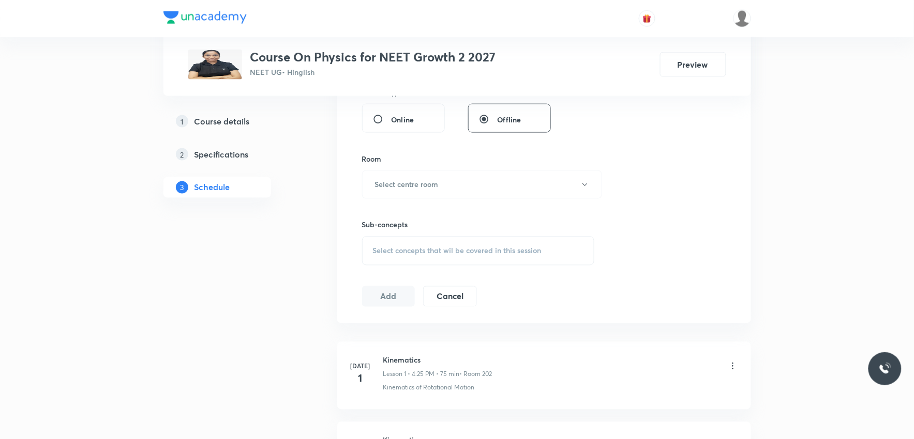
click at [493, 247] on span "Select concepts that wil be covered in this session" at bounding box center [457, 251] width 169 height 8
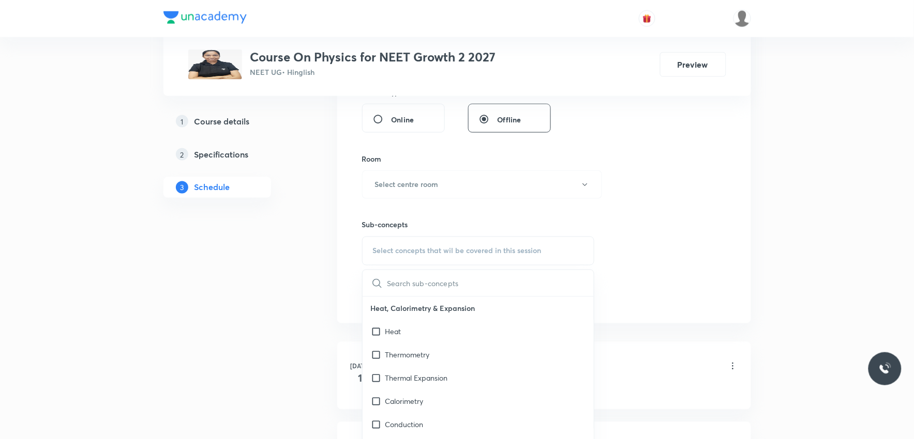
click at [661, 173] on div "Session 41 Live class Session title 0/99 ​ Schedule for Sep 3, 2025, 3:41 PM ​ …" at bounding box center [544, 64] width 364 height 485
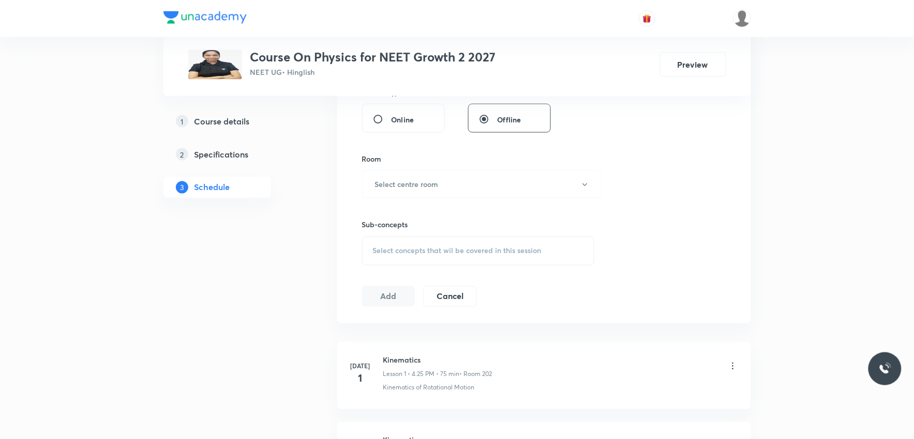
scroll to position [3599, 0]
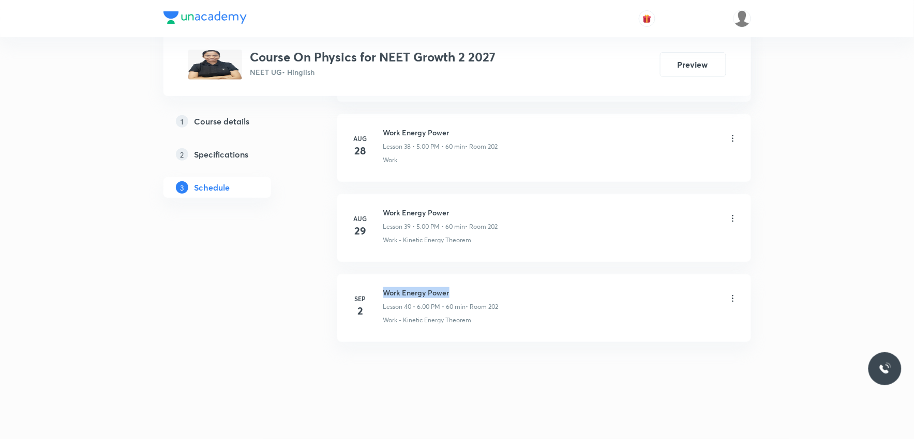
drag, startPoint x: 384, startPoint y: 290, endPoint x: 512, endPoint y: 290, distance: 127.7
click at [512, 290] on div "Work Energy Power Lesson 40 • 6:00 PM • 60 min • Room 202" at bounding box center [560, 299] width 355 height 24
copy h6 "Work Energy Power"
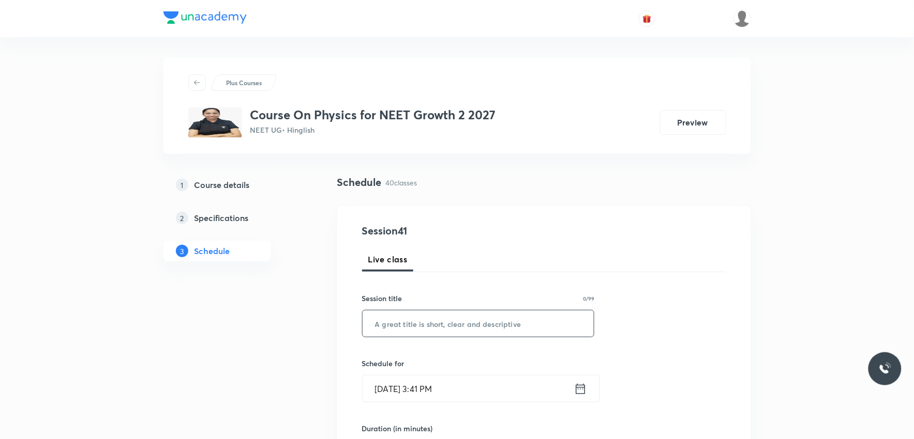
click at [486, 322] on input "text" at bounding box center [478, 324] width 232 height 26
paste input "Work Energy Power"
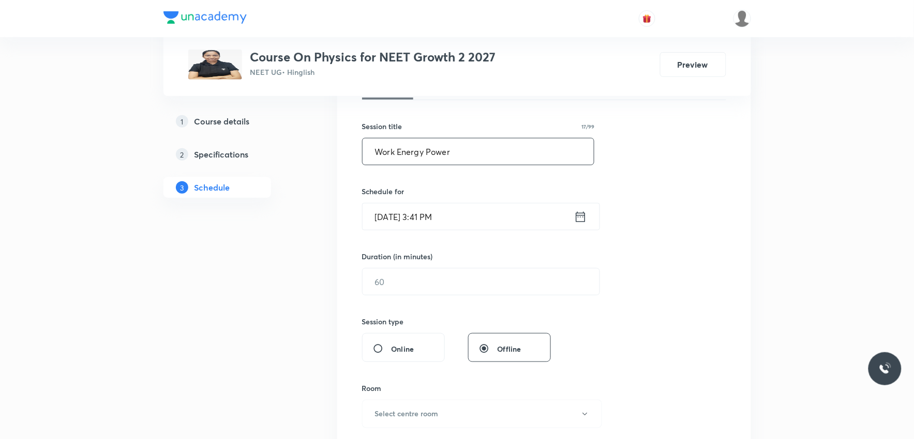
type input "Work Energy Power"
click at [393, 221] on input "[DATE] 3:41 PM" at bounding box center [467, 217] width 211 height 26
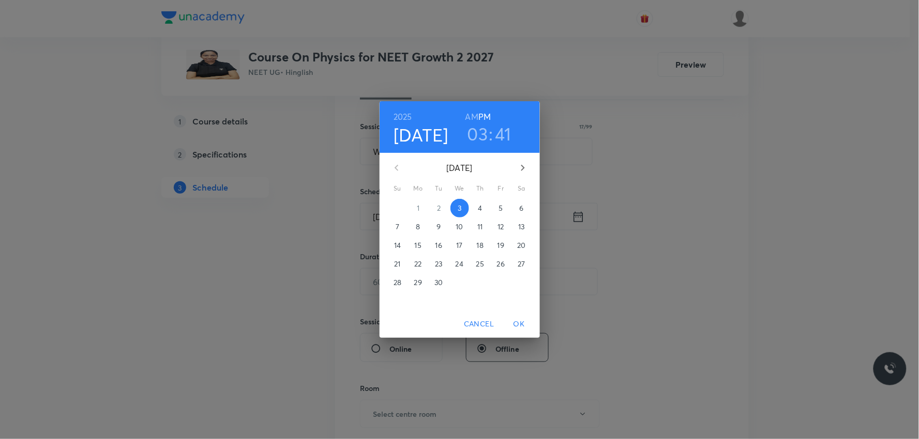
click at [483, 132] on h3 "03" at bounding box center [477, 134] width 21 height 22
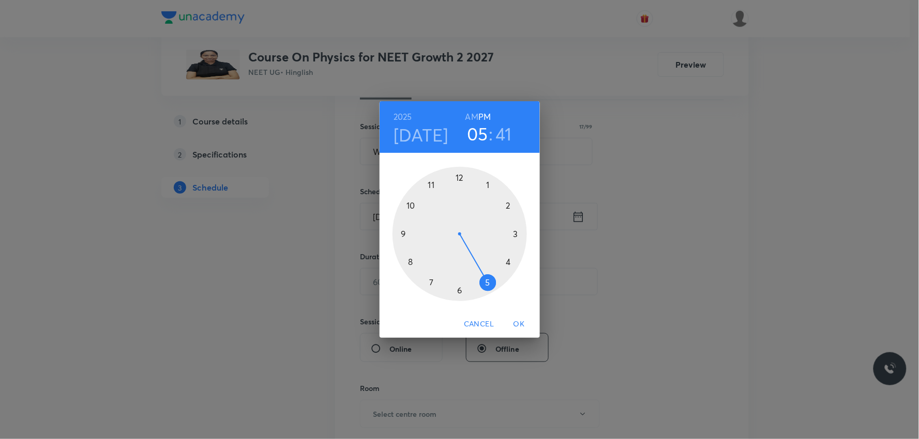
drag, startPoint x: 517, startPoint y: 238, endPoint x: 484, endPoint y: 282, distance: 55.4
click at [484, 282] on div at bounding box center [459, 234] width 134 height 134
drag, startPoint x: 455, startPoint y: 189, endPoint x: 460, endPoint y: 184, distance: 7.3
click at [460, 184] on div at bounding box center [459, 234] width 134 height 134
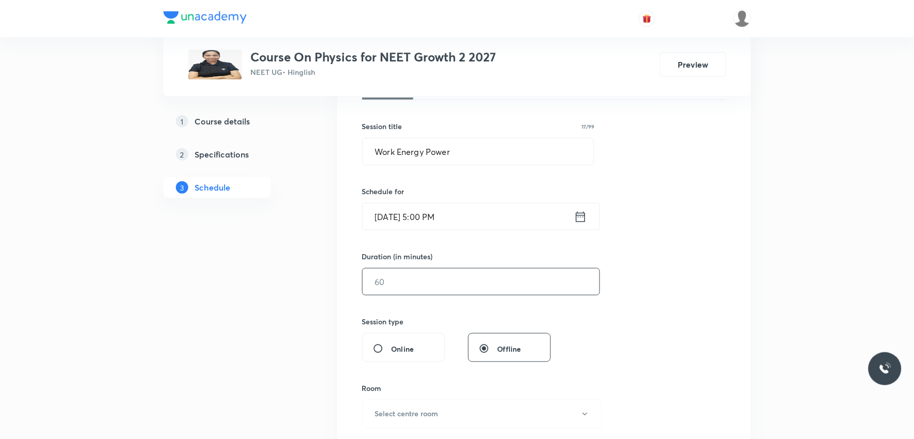
click at [437, 275] on input "text" at bounding box center [480, 282] width 237 height 26
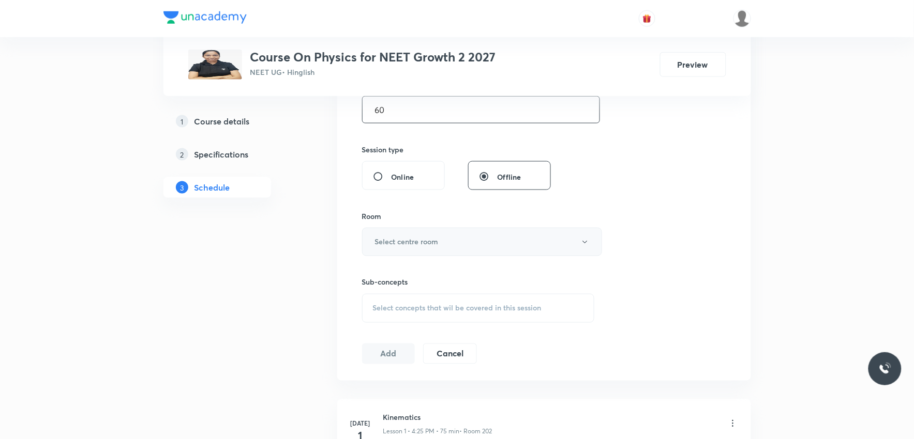
type input "60"
click at [424, 243] on h6 "Select centre room" at bounding box center [407, 242] width 64 height 11
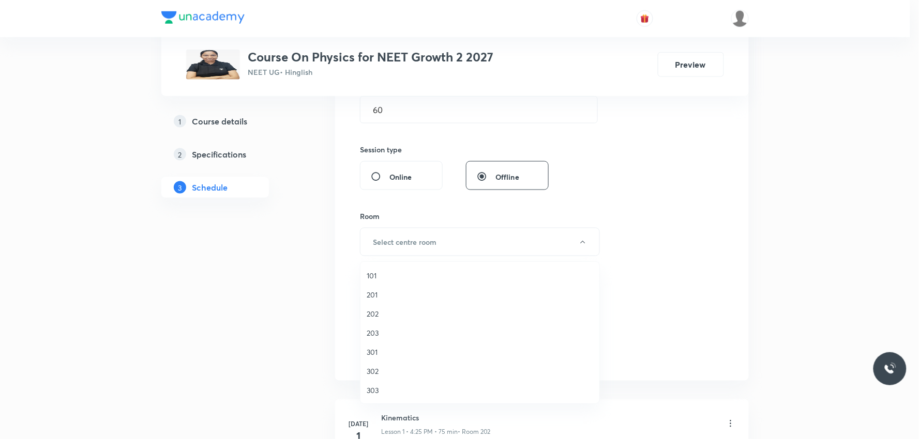
click at [386, 312] on span "202" at bounding box center [480, 314] width 226 height 11
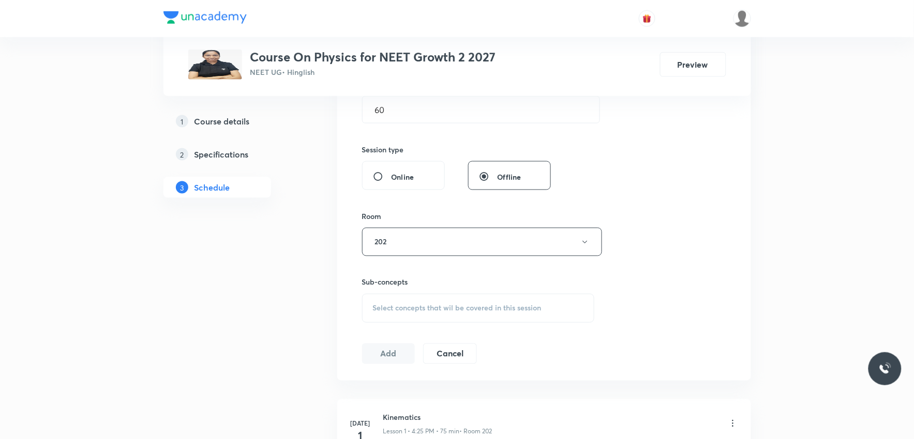
click at [461, 307] on span "Select concepts that wil be covered in this session" at bounding box center [457, 309] width 169 height 8
click at [688, 252] on div "Session 41 Live class Session title 17/99 Work Energy Power ​ Schedule for Sep …" at bounding box center [544, 121] width 364 height 485
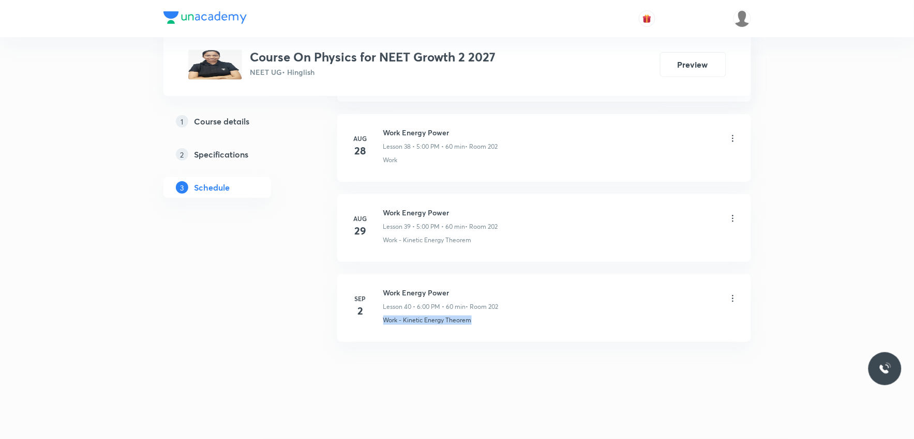
drag, startPoint x: 382, startPoint y: 325, endPoint x: 524, endPoint y: 323, distance: 142.7
click at [524, 323] on li "Sep 2 Work Energy Power Lesson 40 • 6:00 PM • 60 min • Room 202 Work - Kinetic …" at bounding box center [544, 309] width 414 height 68
copy p "Work - Kinetic Energy Theorem"
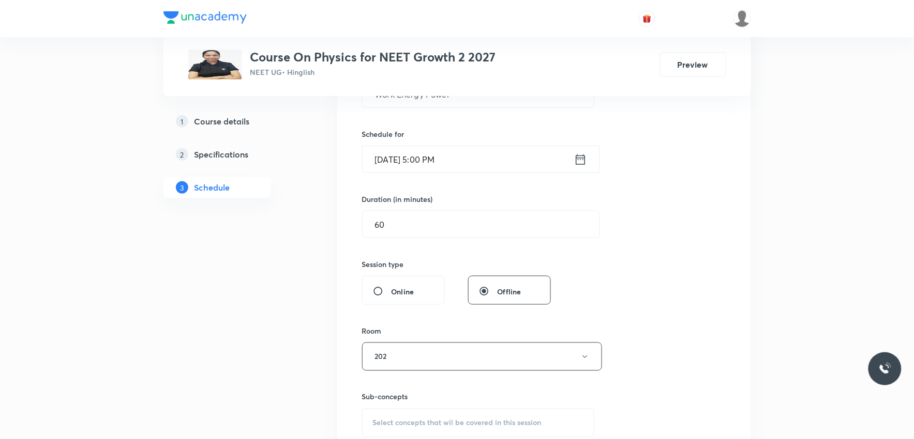
scroll to position [402, 0]
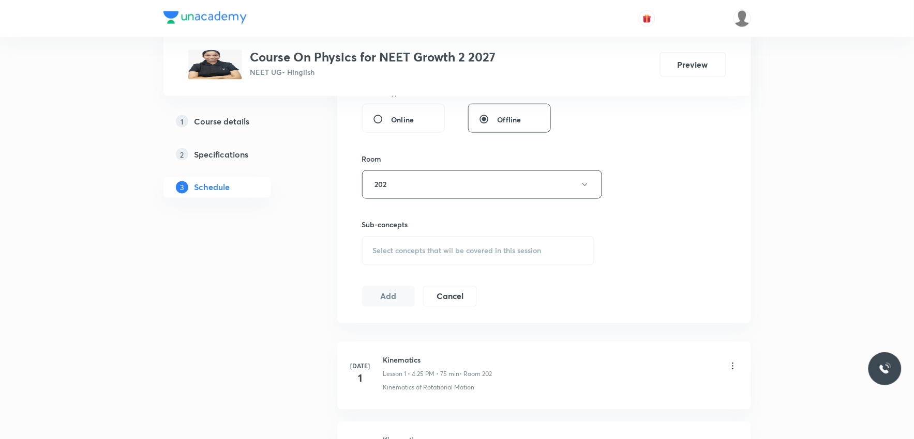
click at [496, 255] on span "Select concepts that wil be covered in this session" at bounding box center [457, 251] width 169 height 8
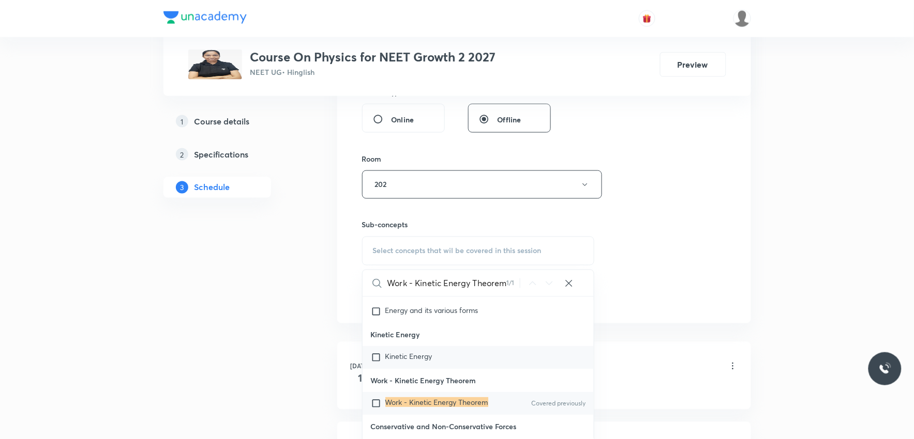
scroll to position [517, 0]
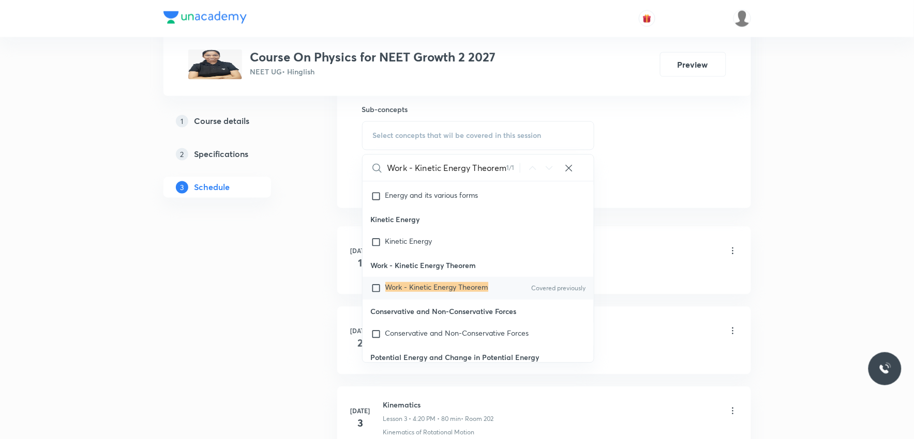
type input "Work - Kinetic Energy Theorem"
click at [441, 292] on mark "Work - Kinetic Energy Theorem" at bounding box center [436, 287] width 103 height 10
checkbox input "true"
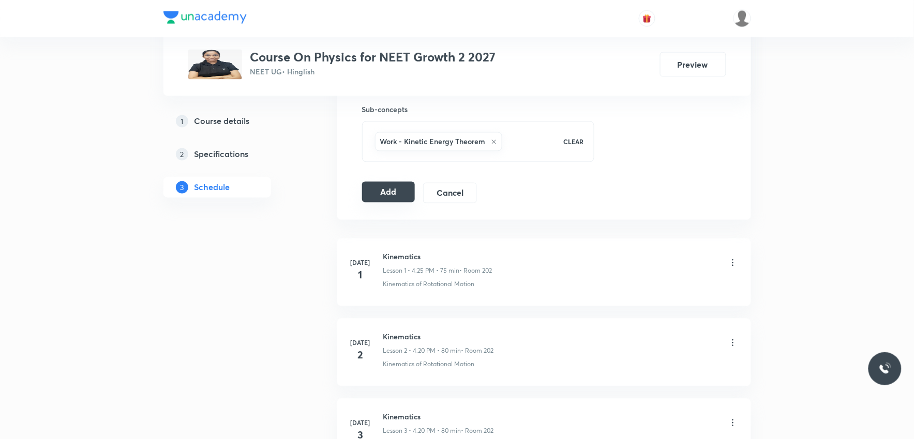
click at [381, 191] on button "Add" at bounding box center [388, 192] width 53 height 21
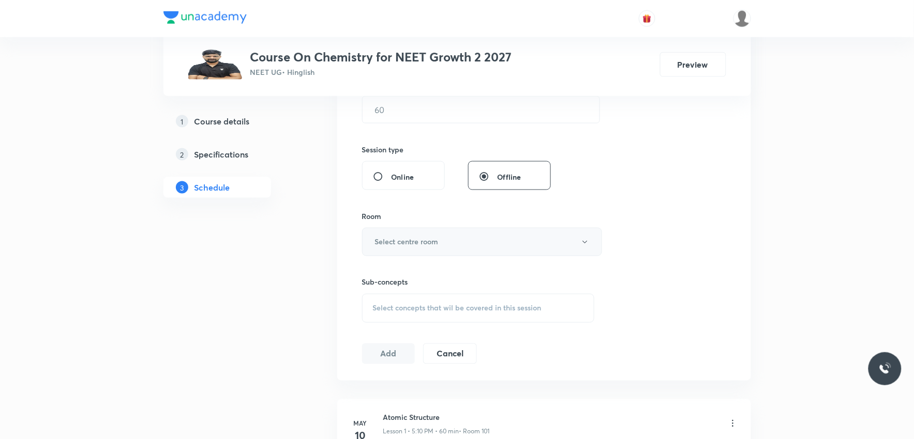
scroll to position [402, 0]
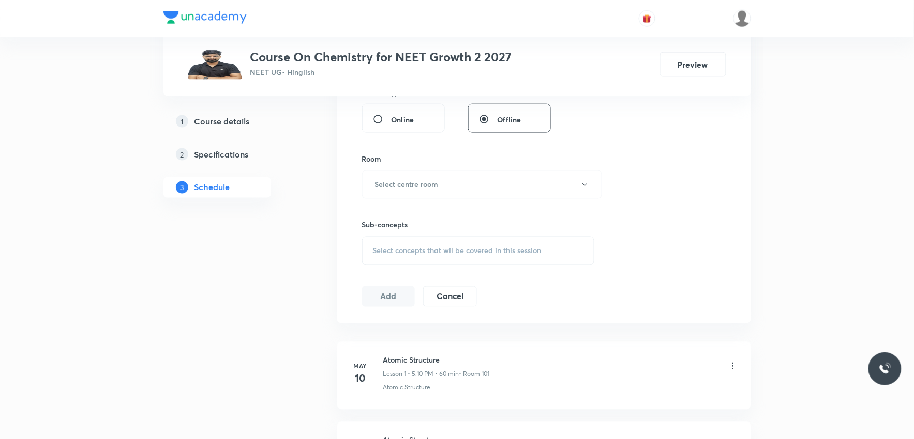
click at [493, 249] on span "Select concepts that wil be covered in this session" at bounding box center [457, 251] width 169 height 8
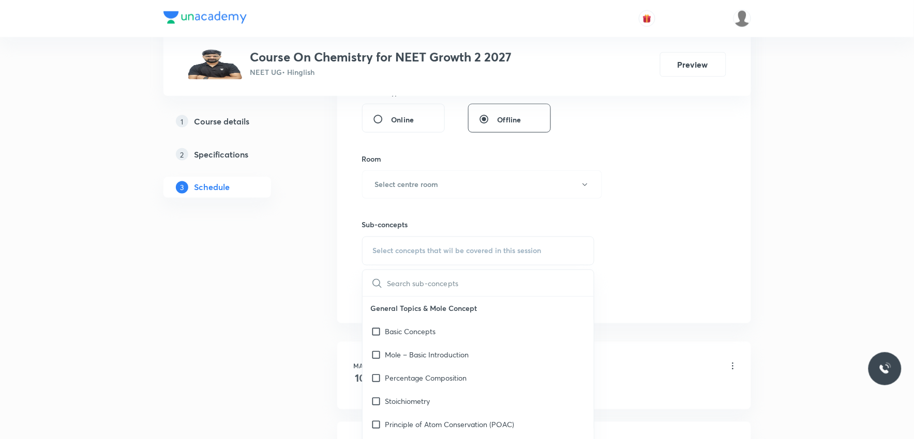
click at [652, 156] on div "Session 40 Live class Session title 0/99 ​ Schedule for [DATE] 3:41 PM ​ Durati…" at bounding box center [544, 64] width 364 height 485
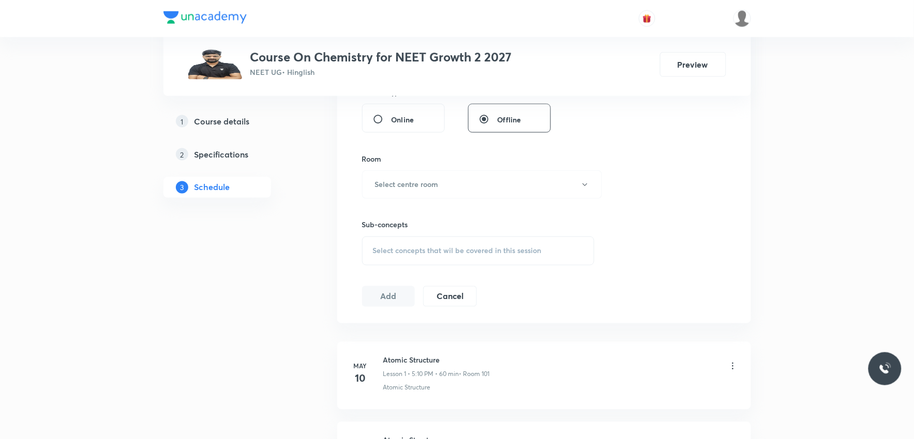
scroll to position [3518, 0]
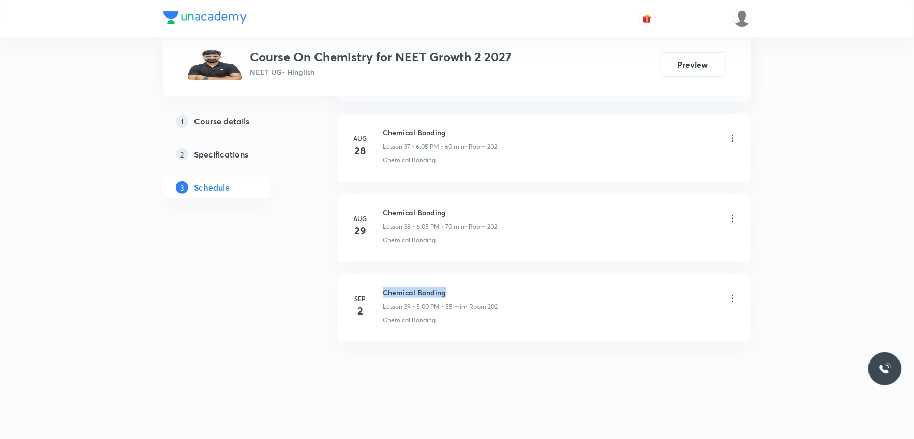
drag, startPoint x: 384, startPoint y: 292, endPoint x: 464, endPoint y: 292, distance: 79.6
click at [464, 292] on h6 "Chemical Bonding" at bounding box center [440, 292] width 115 height 11
copy h6 "Chemical Bonding"
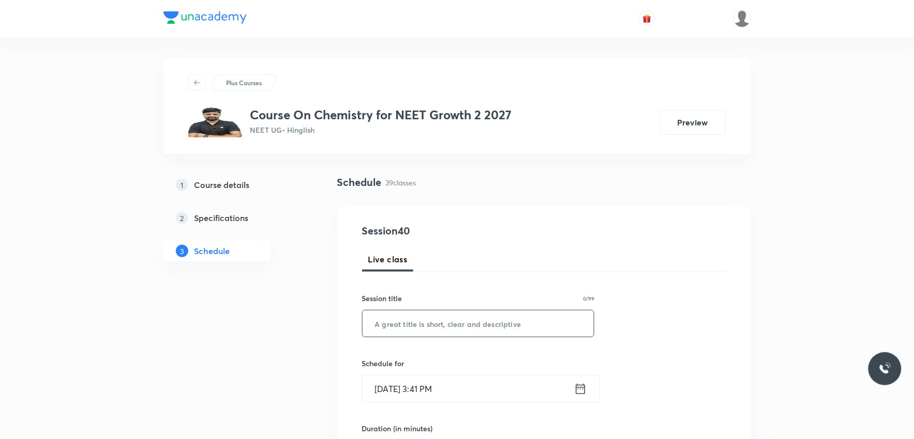
drag, startPoint x: 463, startPoint y: 316, endPoint x: 462, endPoint y: 322, distance: 5.9
click at [462, 321] on input "text" at bounding box center [478, 324] width 232 height 26
paste input "Chemical Bonding"
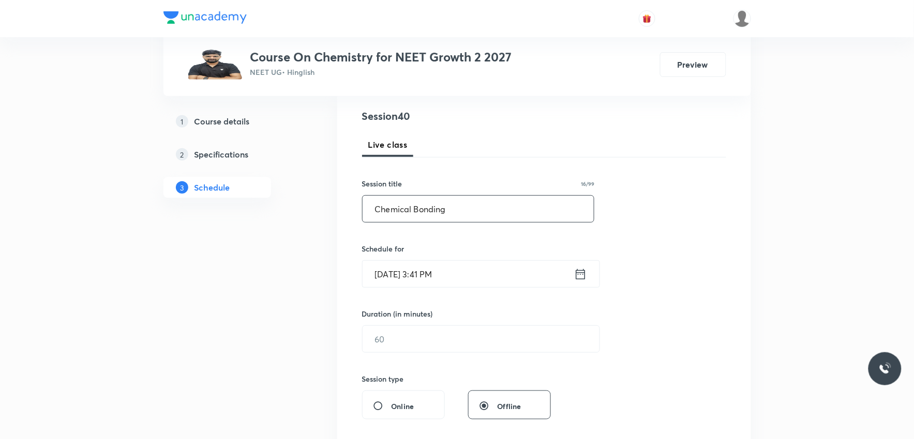
type input "Chemical Bonding"
click at [408, 267] on input "Sep 3, 2025, 3:41 PM" at bounding box center [467, 274] width 211 height 26
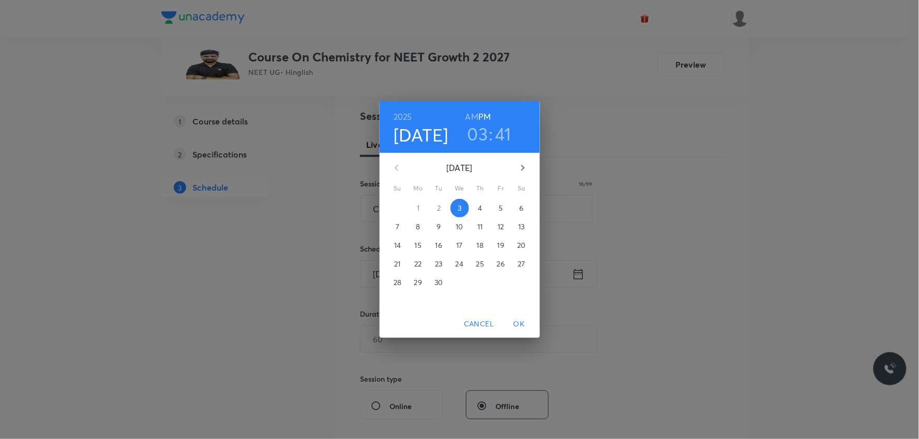
click at [482, 136] on h3 "03" at bounding box center [477, 134] width 21 height 22
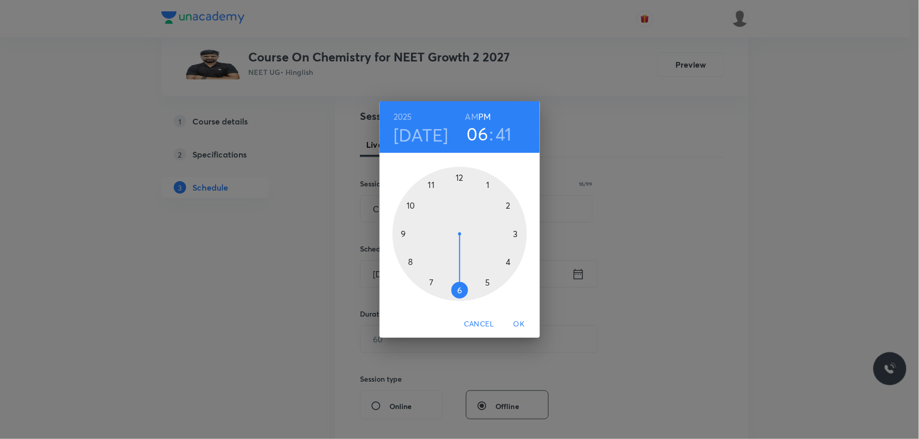
drag, startPoint x: 516, startPoint y: 231, endPoint x: 464, endPoint y: 282, distance: 72.4
click at [464, 282] on div at bounding box center [459, 234] width 134 height 134
drag, startPoint x: 417, startPoint y: 249, endPoint x: 492, endPoint y: 182, distance: 101.1
click at [492, 182] on div at bounding box center [459, 234] width 134 height 134
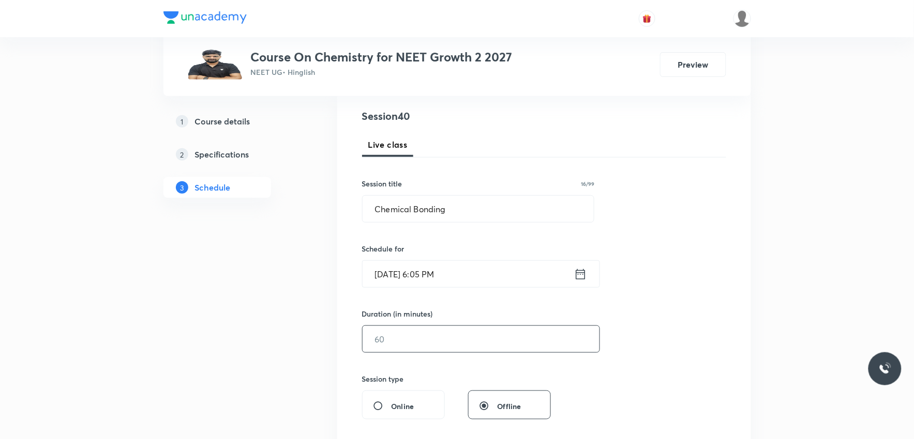
click at [388, 343] on input "text" at bounding box center [480, 339] width 237 height 26
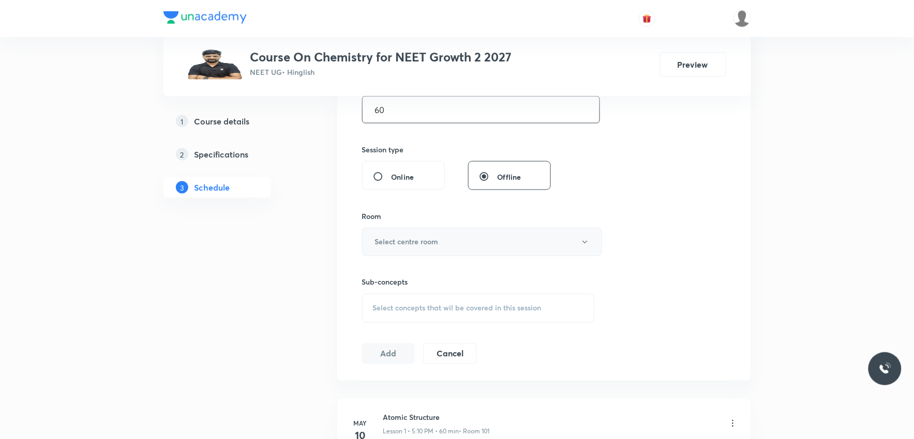
type input "60"
click at [428, 233] on button "Select centre room" at bounding box center [482, 242] width 240 height 28
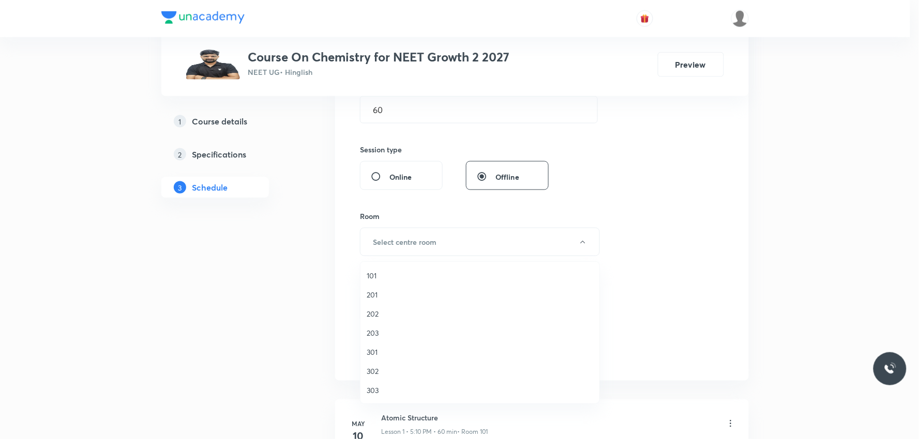
click at [384, 313] on span "202" at bounding box center [480, 314] width 226 height 11
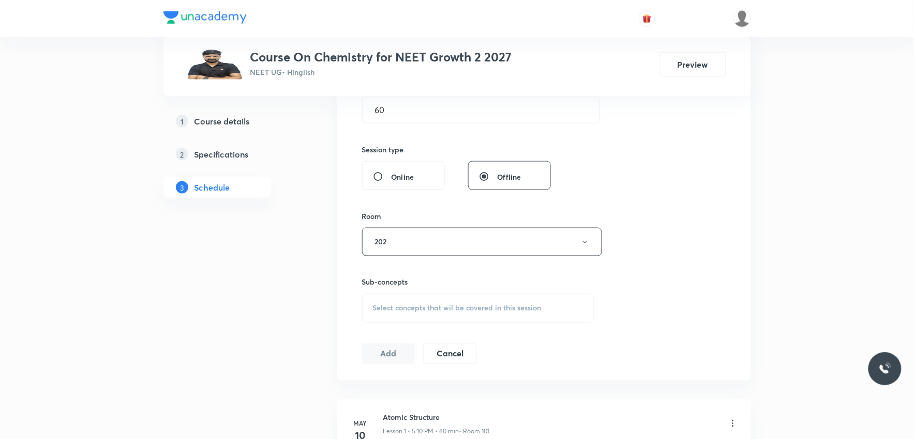
click at [458, 314] on div "Select concepts that wil be covered in this session" at bounding box center [478, 308] width 233 height 29
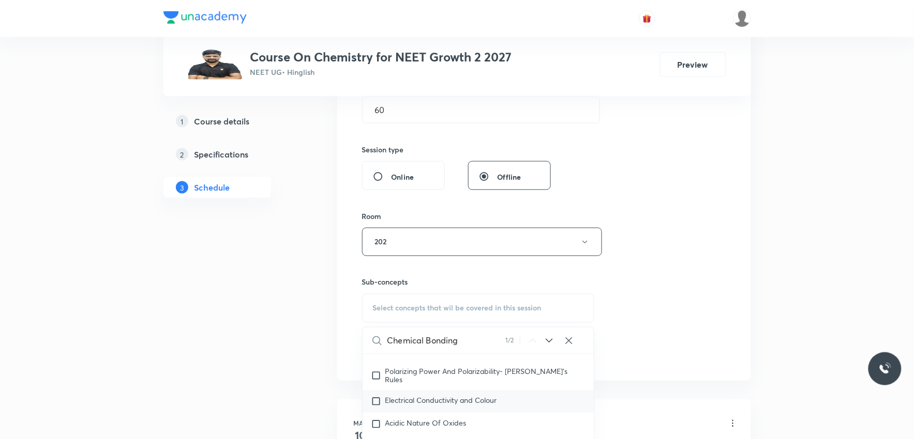
scroll to position [517, 0]
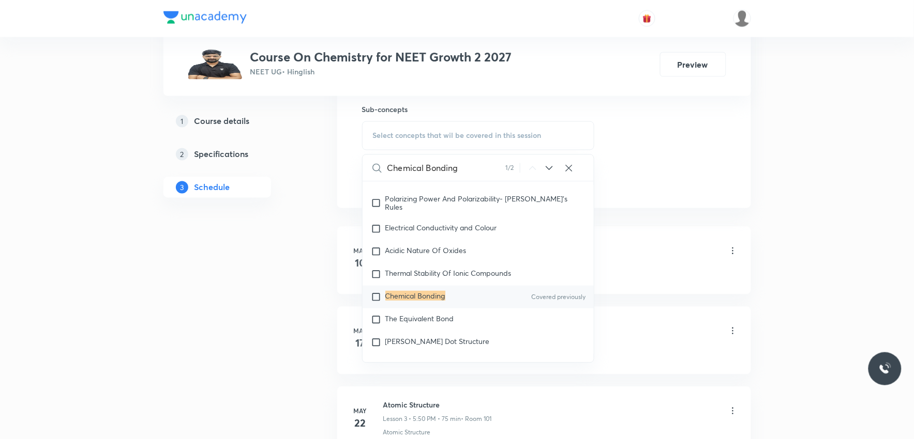
type input "Chemical Bonding"
click at [427, 301] on mark "Chemical Bonding" at bounding box center [415, 297] width 60 height 10
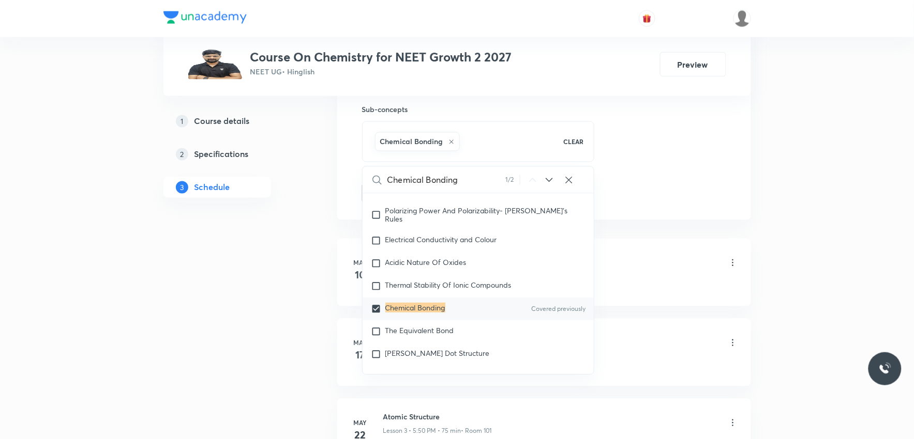
checkbox input "true"
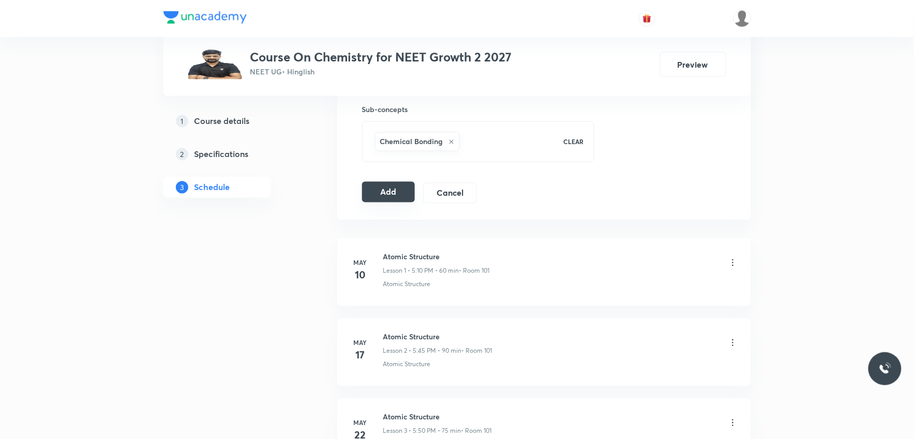
click at [383, 195] on button "Add" at bounding box center [388, 192] width 53 height 21
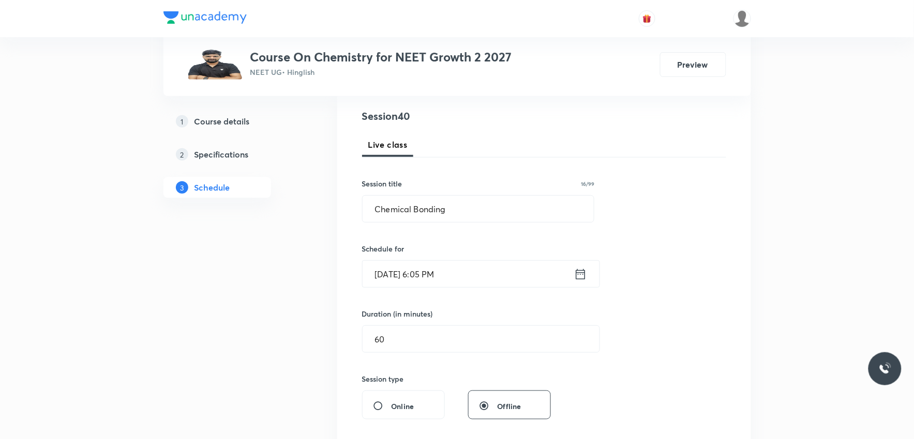
scroll to position [0, 0]
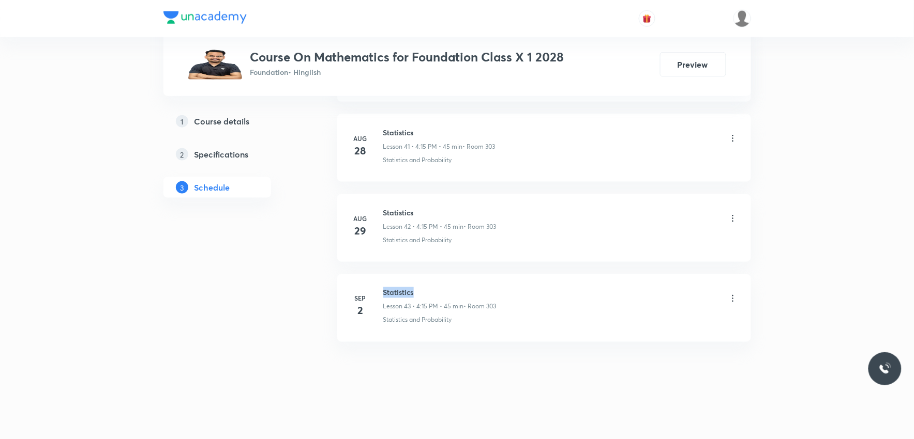
drag, startPoint x: 384, startPoint y: 292, endPoint x: 432, endPoint y: 292, distance: 48.6
click at [432, 292] on h6 "Statistics" at bounding box center [439, 292] width 113 height 11
copy h6 "Statistics"
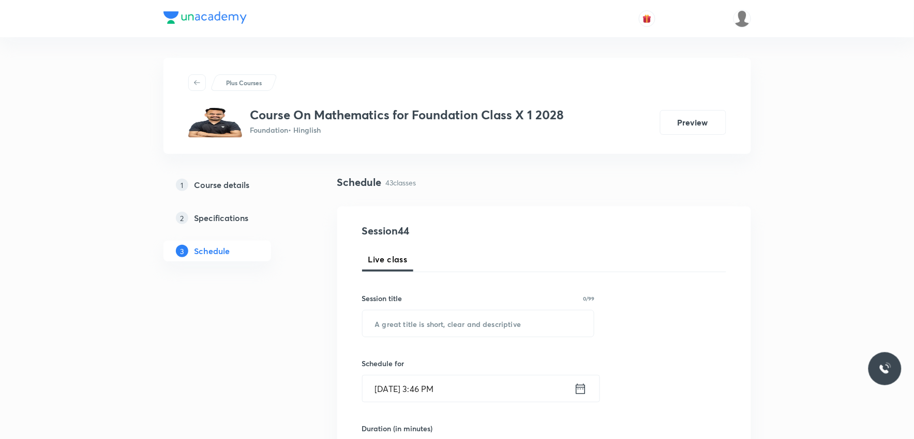
scroll to position [344, 0]
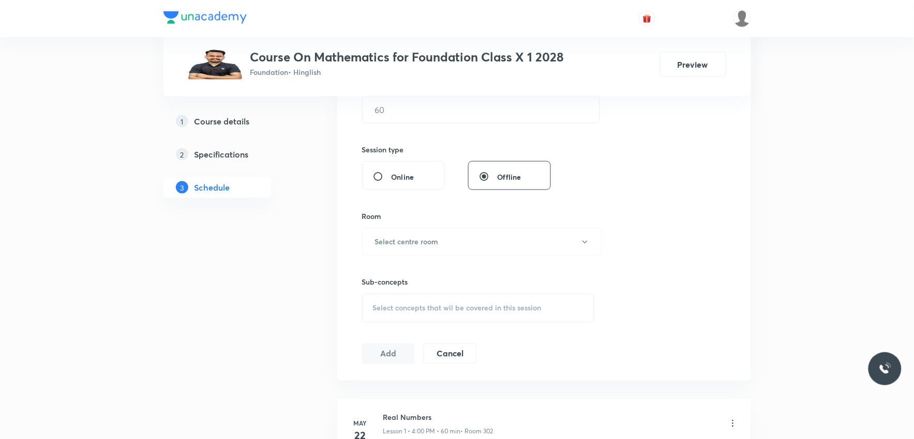
click at [510, 310] on span "Select concepts that wil be covered in this session" at bounding box center [457, 309] width 169 height 8
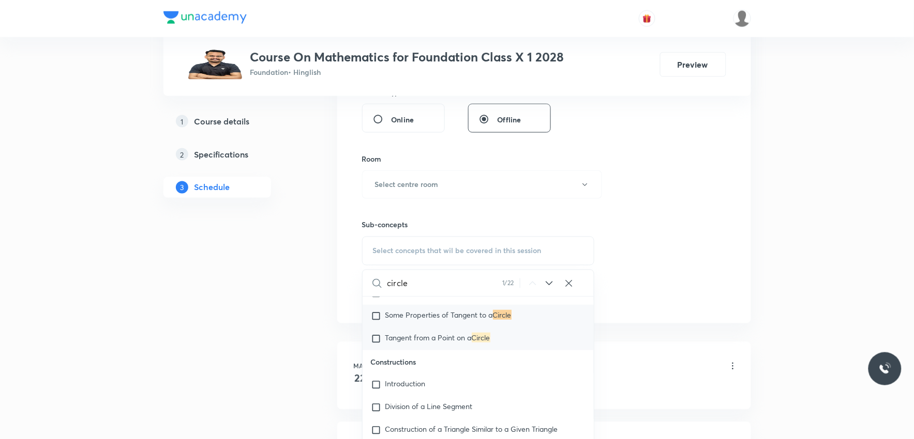
scroll to position [2580, 0]
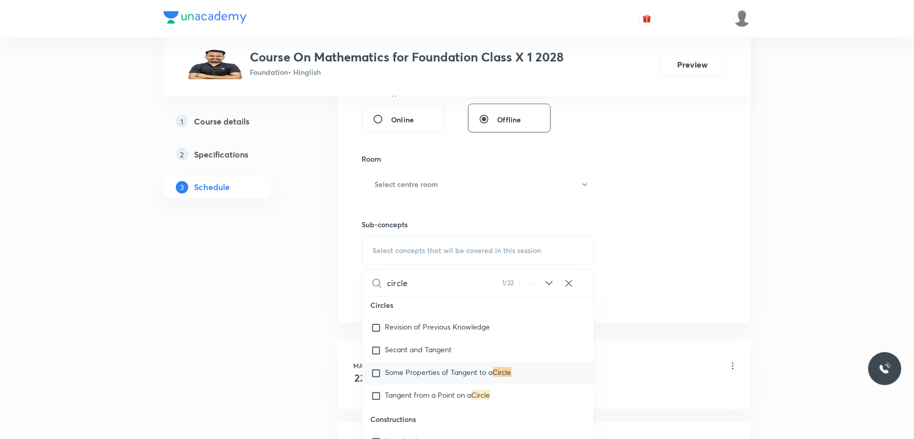
type input "circle"
click at [433, 326] on span "Revision of Previous Knowledge" at bounding box center [437, 327] width 105 height 10
checkbox input "true"
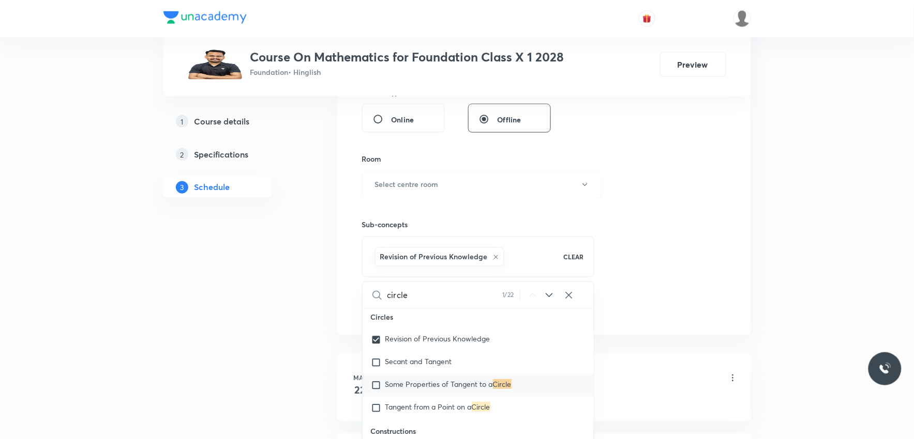
click at [647, 209] on div "Session 44 Live class Session title 0/99 ​ Schedule for [DATE] 3:46 PM ​ Durati…" at bounding box center [544, 70] width 364 height 497
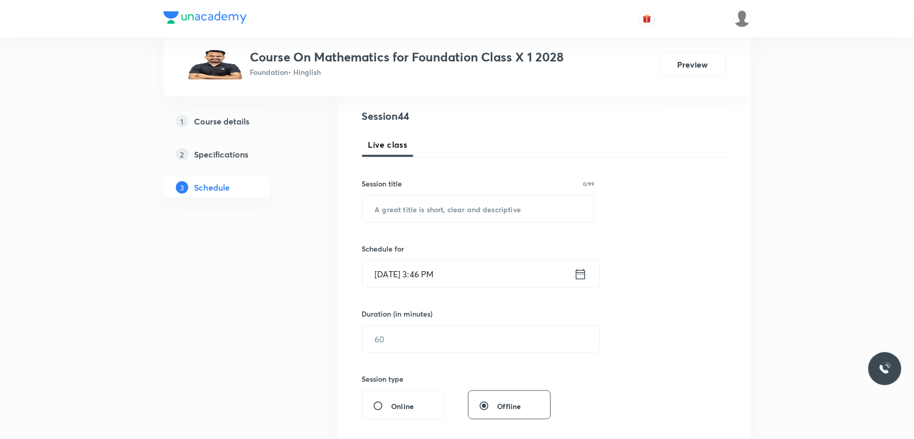
scroll to position [0, 0]
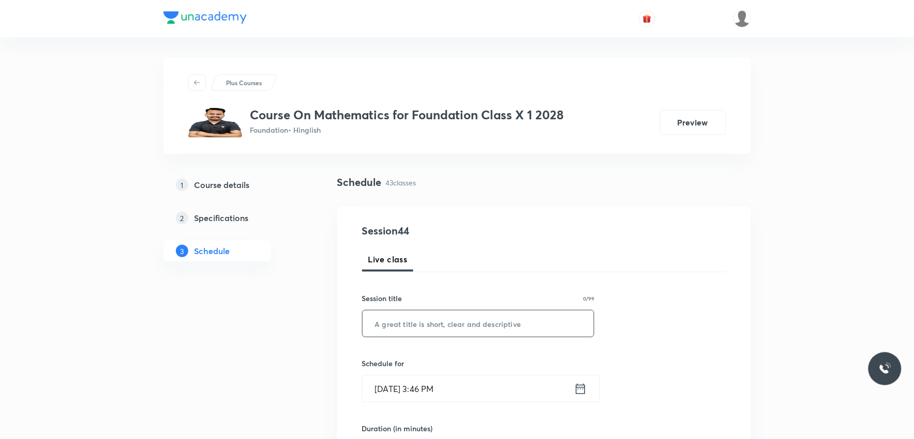
click at [471, 321] on input "text" at bounding box center [478, 324] width 232 height 26
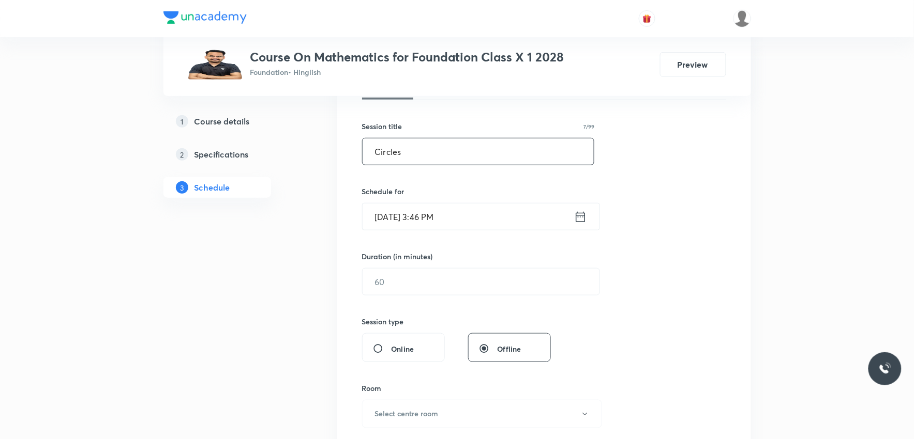
type input "Circles"
click at [426, 214] on input "[DATE] 3:46 PM" at bounding box center [467, 217] width 211 height 26
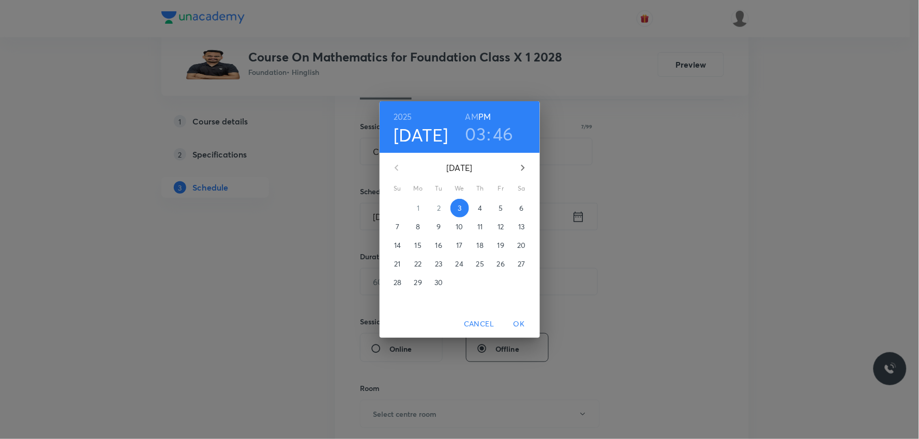
click at [479, 142] on h3 "03" at bounding box center [475, 134] width 21 height 22
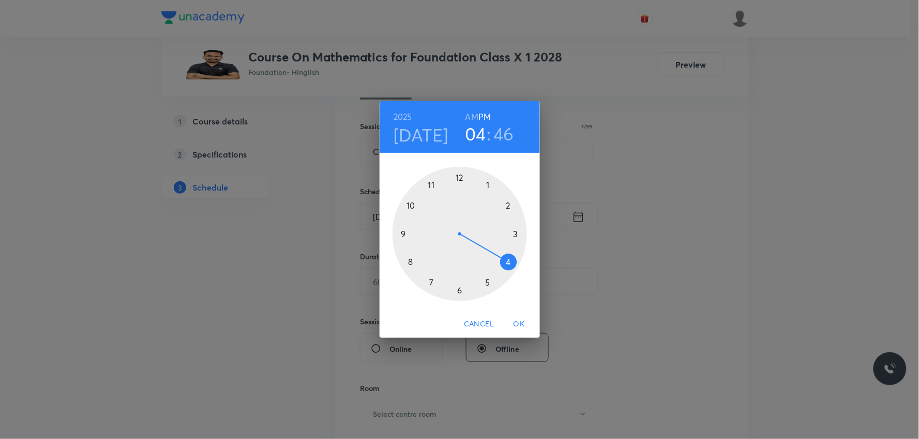
drag, startPoint x: 516, startPoint y: 238, endPoint x: 503, endPoint y: 264, distance: 29.1
click at [503, 264] on div at bounding box center [459, 234] width 134 height 134
drag, startPoint x: 405, startPoint y: 228, endPoint x: 518, endPoint y: 236, distance: 113.5
click at [518, 236] on div at bounding box center [459, 234] width 134 height 134
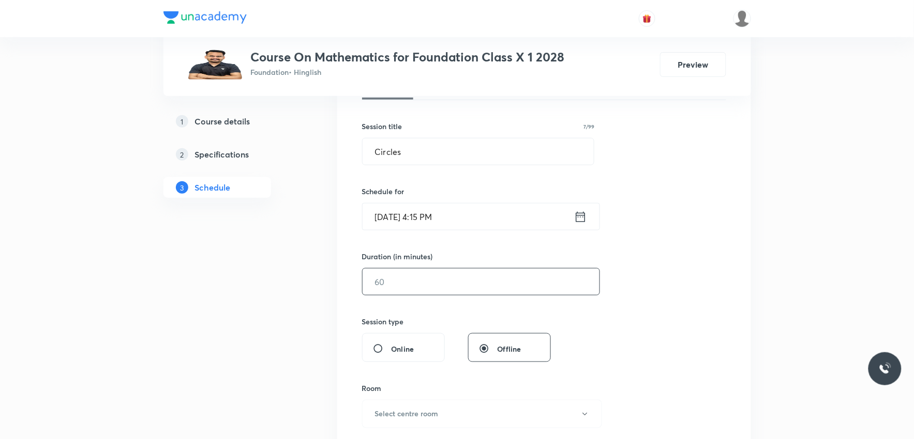
click at [404, 279] on input "text" at bounding box center [480, 282] width 237 height 26
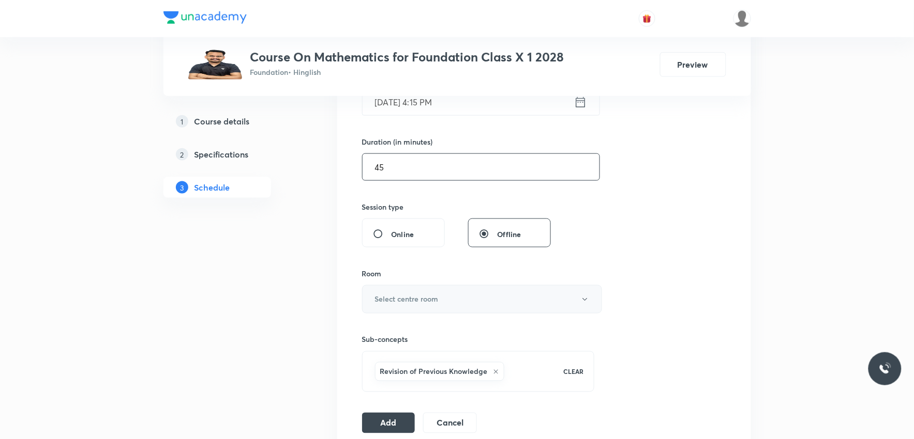
type input "45"
click at [443, 301] on button "Select centre room" at bounding box center [482, 299] width 240 height 28
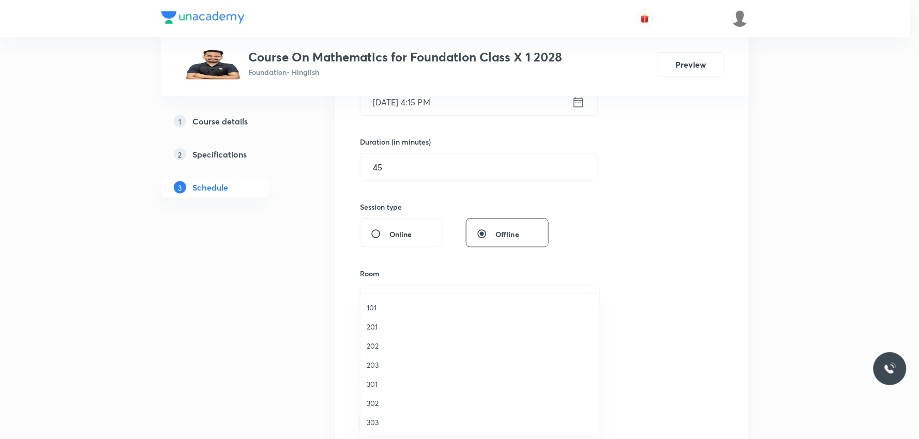
click at [371, 421] on span "303" at bounding box center [480, 422] width 226 height 11
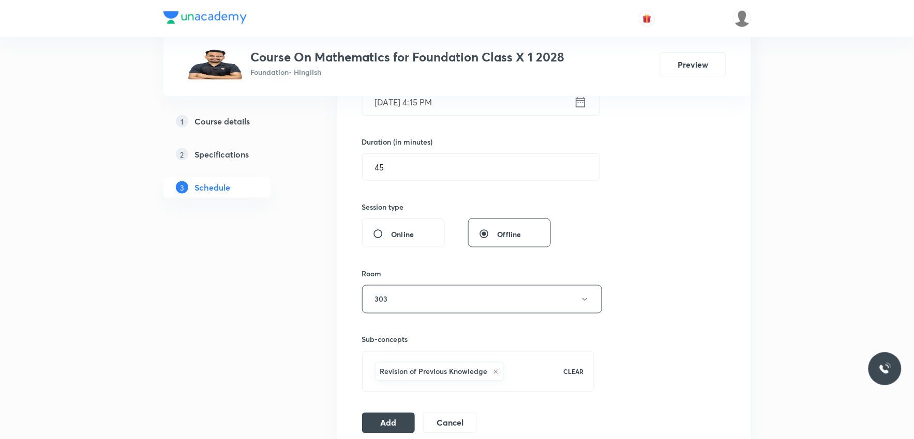
scroll to position [517, 0]
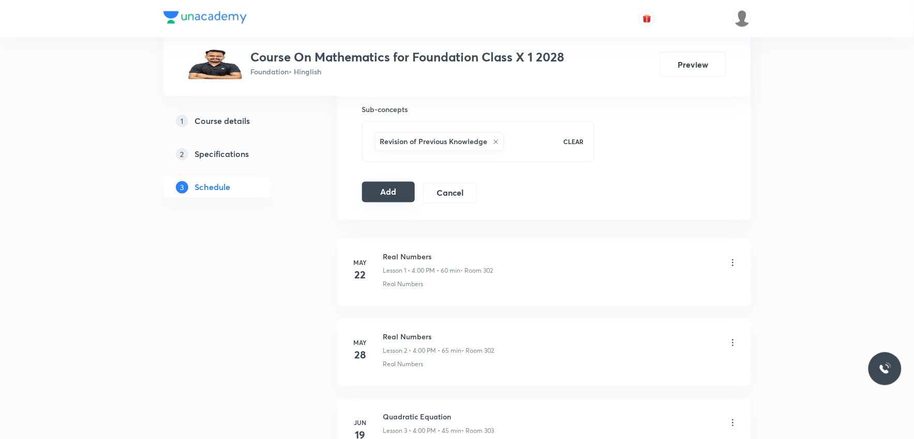
click at [396, 190] on button "Add" at bounding box center [388, 192] width 53 height 21
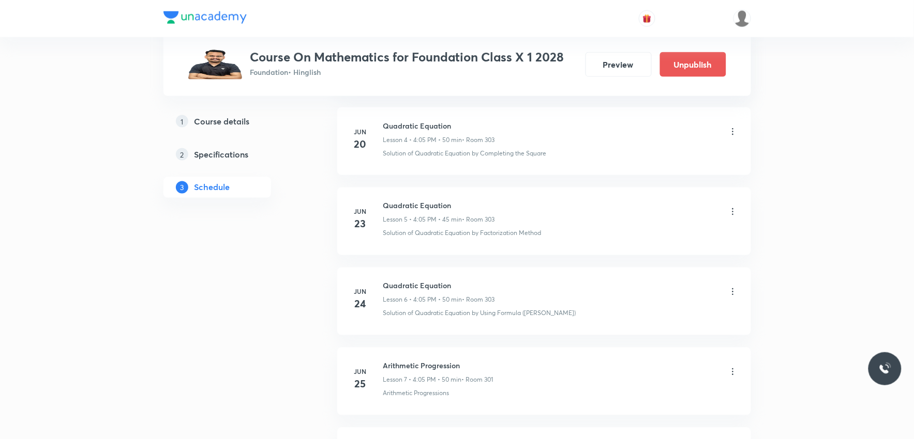
scroll to position [3444, 0]
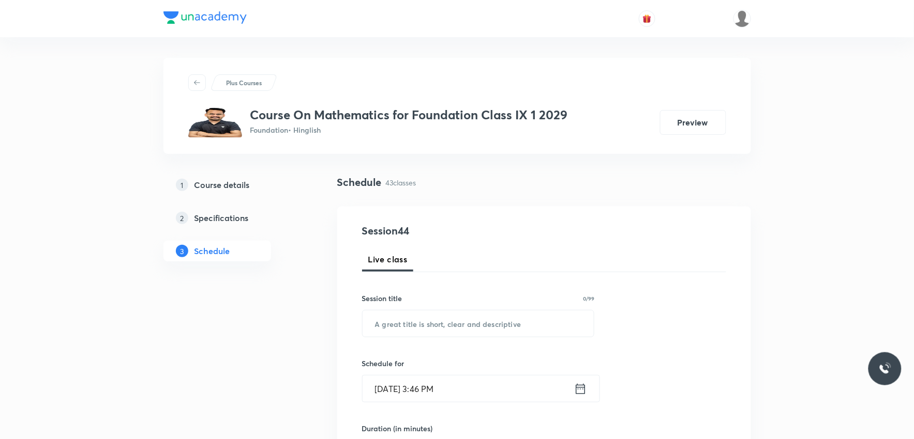
scroll to position [287, 0]
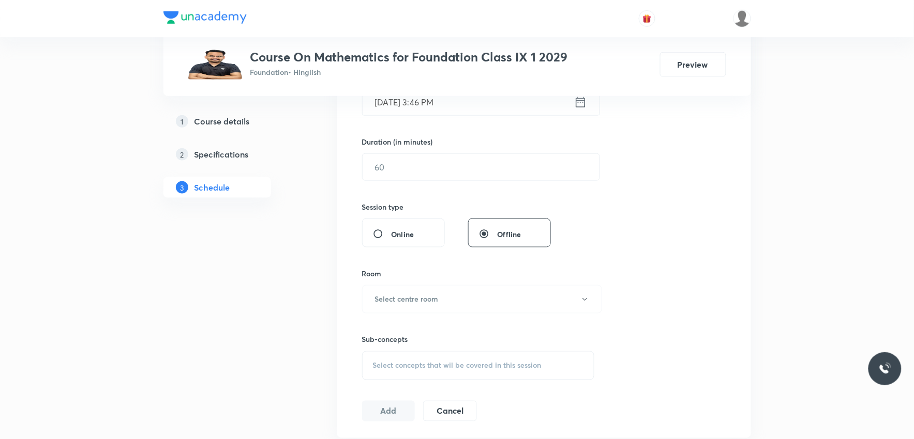
click at [466, 363] on span "Select concepts that wil be covered in this session" at bounding box center [457, 366] width 169 height 8
click at [662, 214] on div "Session 44 Live class Session title 0/99 ​ Schedule for [DATE] 3:46 PM ​ Durati…" at bounding box center [544, 178] width 364 height 485
click at [678, 247] on div "Session 44 Live class Session title 0/99 ​ Schedule for [DATE] 3:46 PM ​ Durati…" at bounding box center [544, 178] width 364 height 485
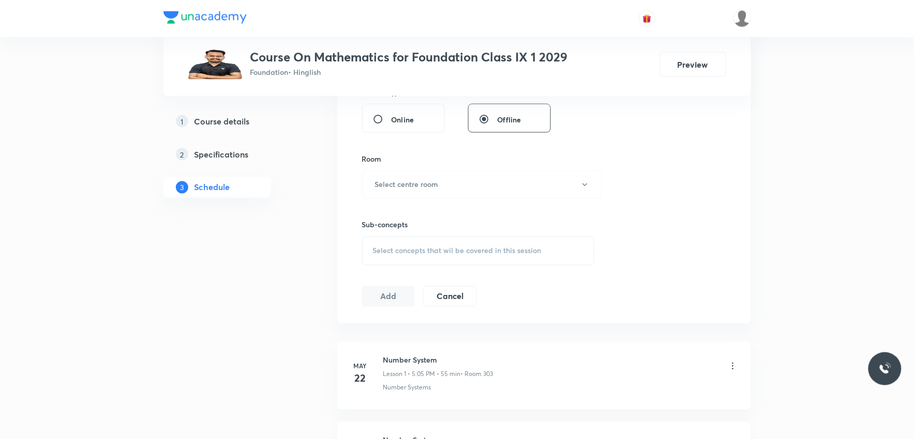
click at [511, 255] on div "Select concepts that wil be covered in this session" at bounding box center [478, 251] width 233 height 29
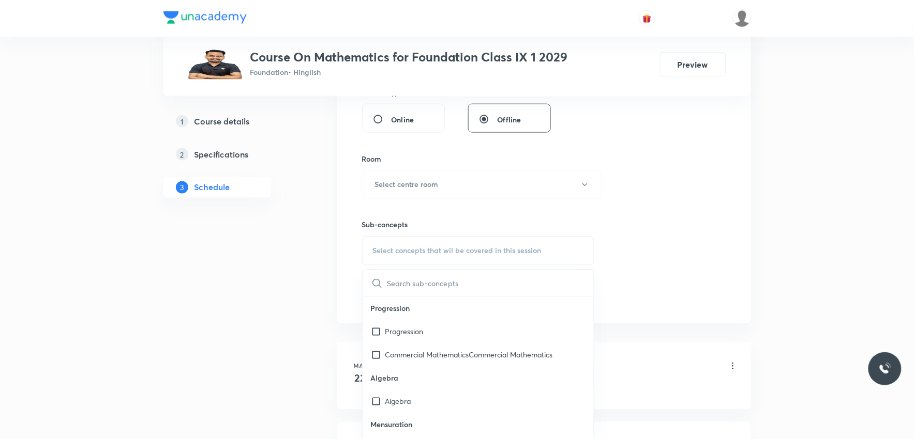
click at [667, 196] on div "Session 44 Live class Session title 0/99 ​ Schedule for [DATE] 3:46 PM ​ Durati…" at bounding box center [544, 64] width 364 height 485
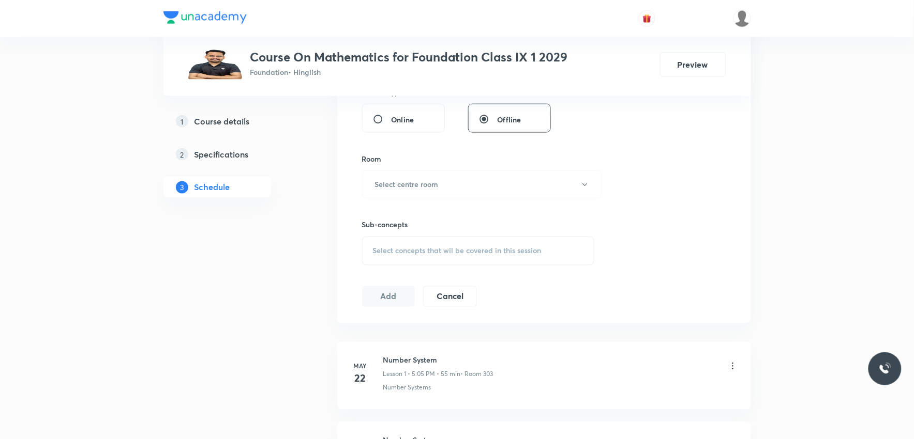
scroll to position [3839, 0]
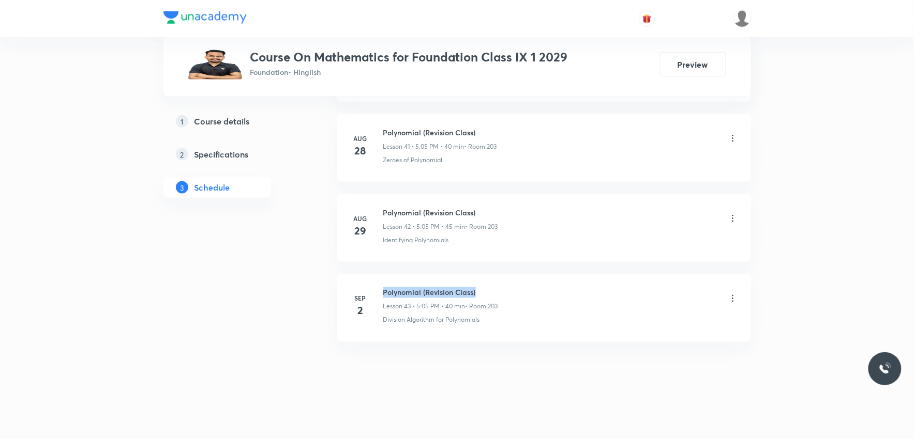
drag, startPoint x: 383, startPoint y: 292, endPoint x: 590, endPoint y: 287, distance: 207.4
click at [590, 287] on div "Polynomial (Revision Class) Lesson 43 • 5:05 PM • 40 min • Room 203" at bounding box center [560, 299] width 355 height 24
copy h6 "Polynomial (Revision Class)"
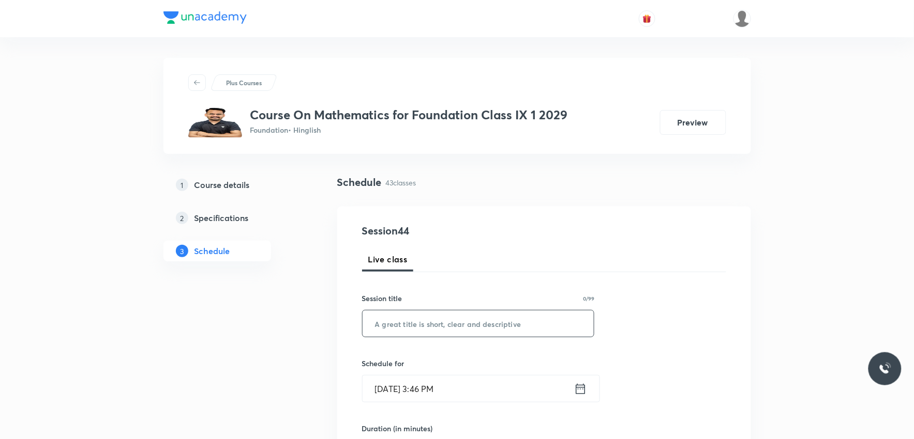
click at [534, 316] on input "text" at bounding box center [478, 324] width 232 height 26
paste input "Polynomial (Revision Class)"
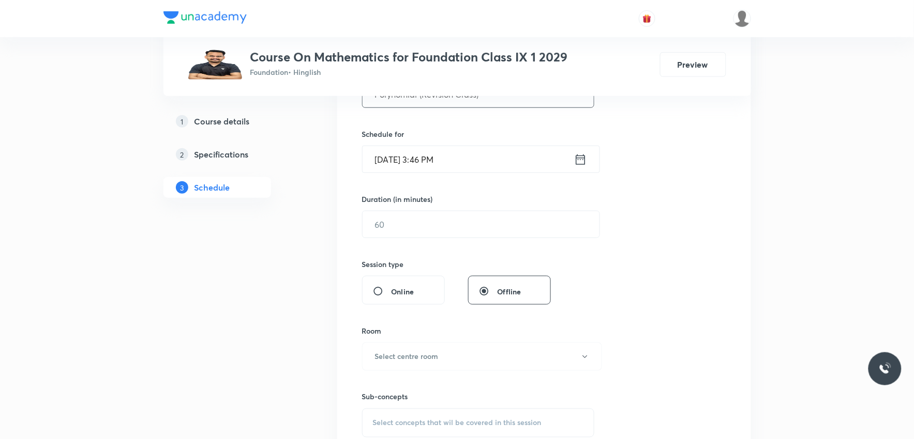
type input "Polynomial (Revision Class)"
click at [414, 158] on input "[DATE] 3:46 PM" at bounding box center [467, 159] width 211 height 26
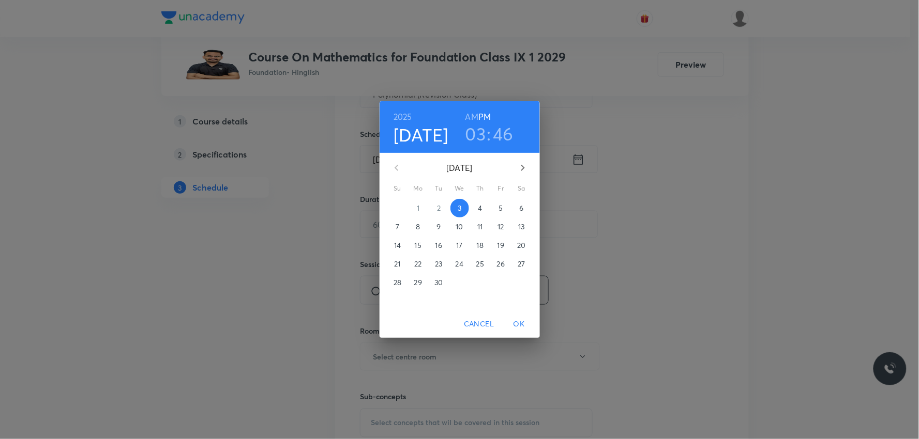
click at [480, 133] on h3 "03" at bounding box center [475, 134] width 21 height 22
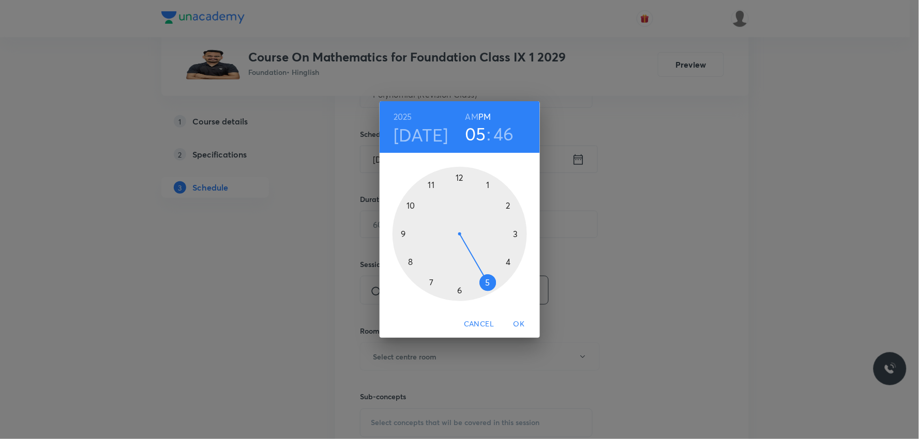
drag, startPoint x: 515, startPoint y: 229, endPoint x: 498, endPoint y: 280, distance: 54.0
click at [498, 280] on div at bounding box center [459, 234] width 134 height 134
drag, startPoint x: 402, startPoint y: 227, endPoint x: 486, endPoint y: 189, distance: 92.5
click at [486, 189] on div at bounding box center [459, 234] width 134 height 134
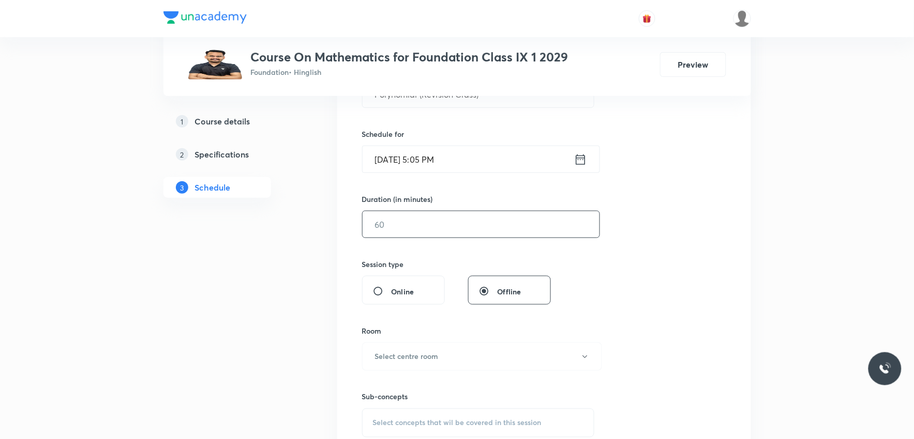
click at [409, 232] on input "text" at bounding box center [480, 224] width 237 height 26
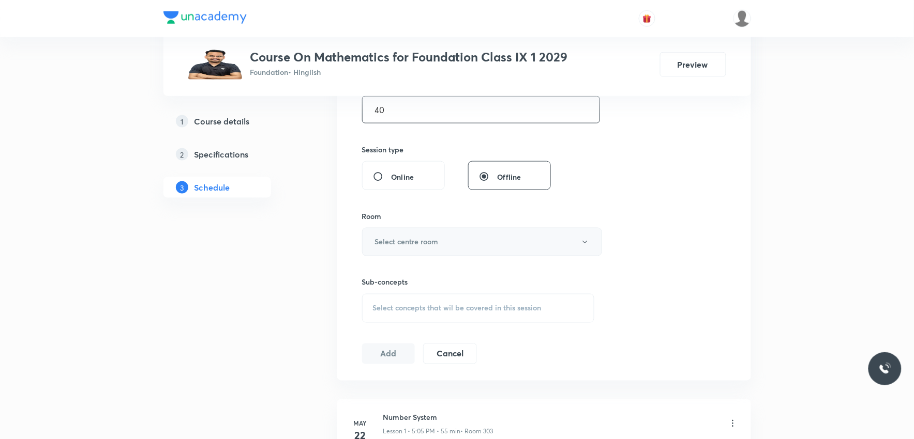
type input "40"
click at [427, 245] on h6 "Select centre room" at bounding box center [407, 242] width 64 height 11
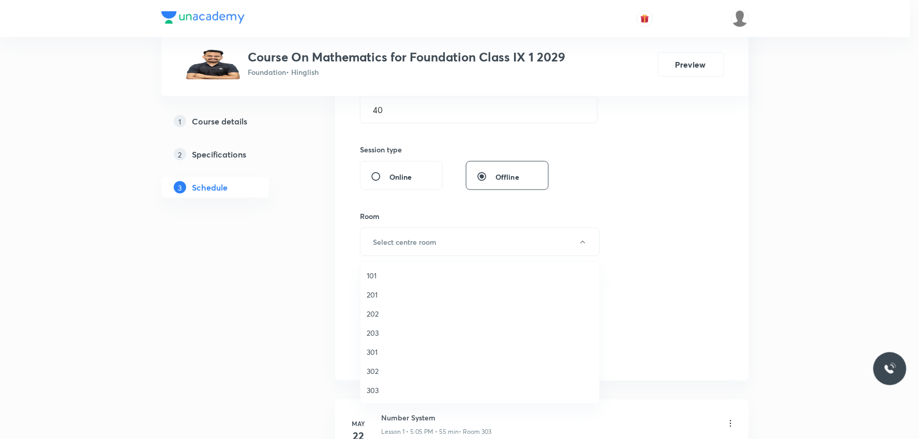
click at [383, 328] on span "203" at bounding box center [480, 333] width 226 height 11
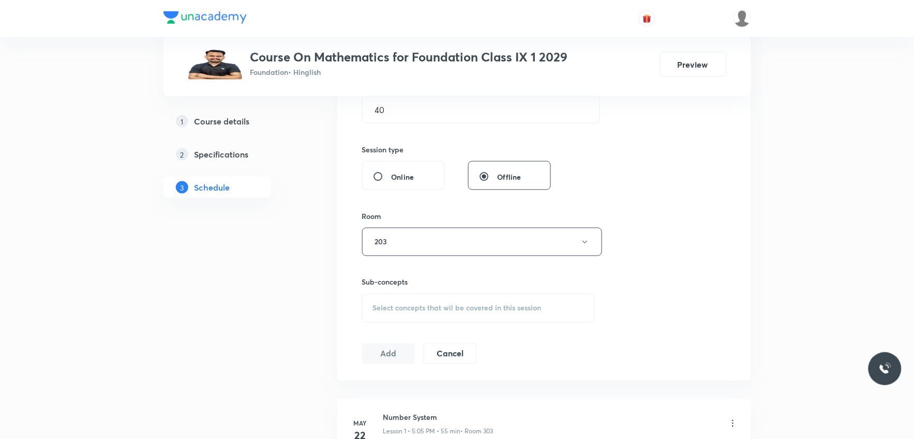
click at [452, 308] on span "Select concepts that wil be covered in this session" at bounding box center [457, 309] width 169 height 8
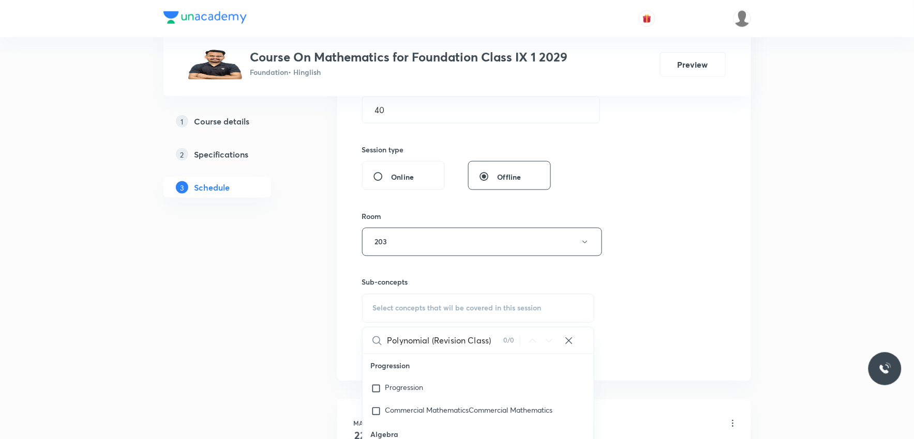
click at [431, 344] on input "Polynomial (Revision Class)" at bounding box center [445, 341] width 116 height 26
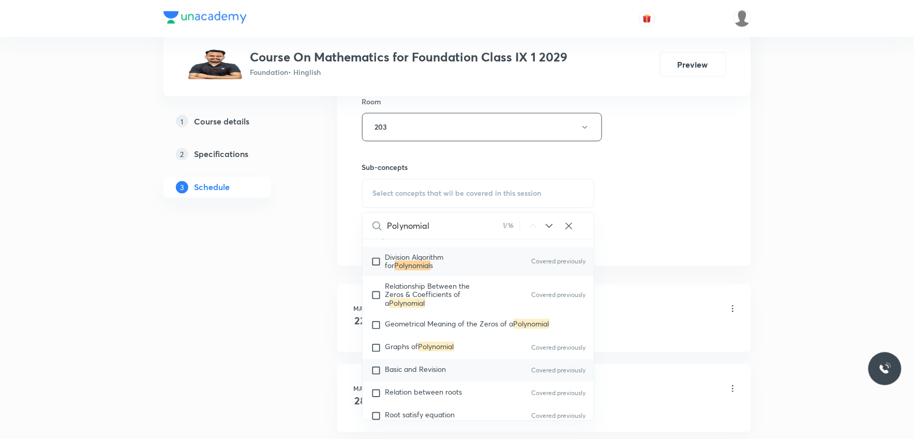
scroll to position [801, 0]
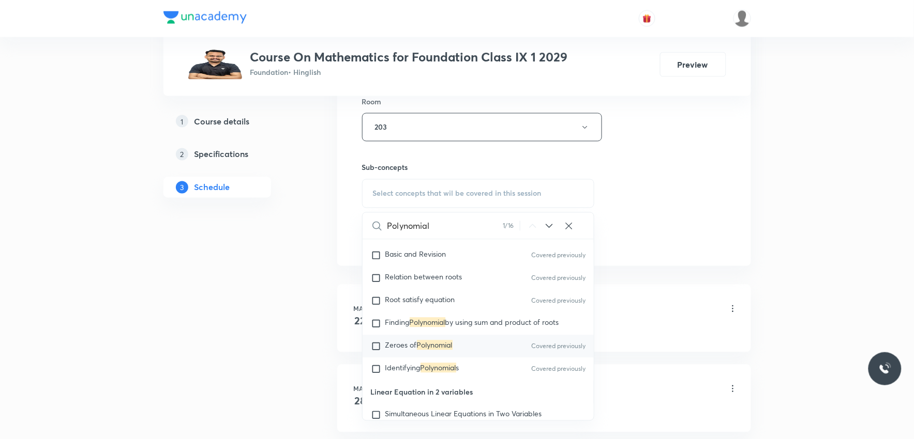
type input "Polynomial"
click at [442, 343] on mark "Polynomial" at bounding box center [435, 346] width 36 height 10
checkbox input "true"
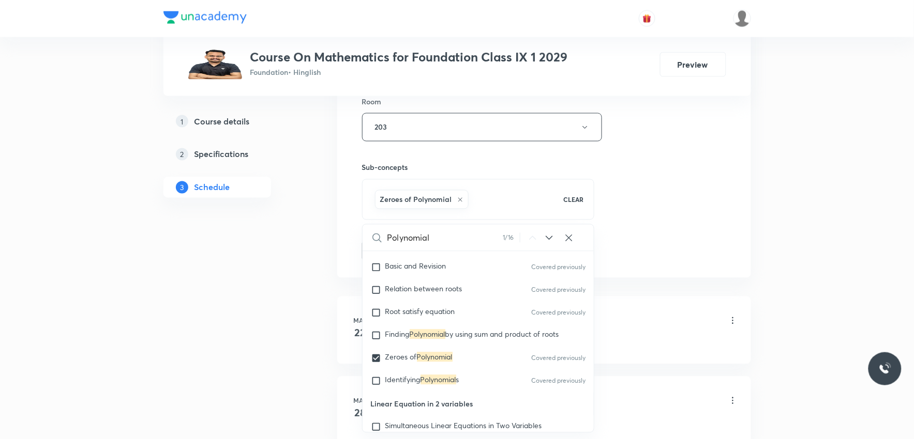
click at [717, 159] on div "Session 44 Live class Session title 27/99 Polynomial (Revision Class) ​ Schedul…" at bounding box center [544, 12] width 364 height 497
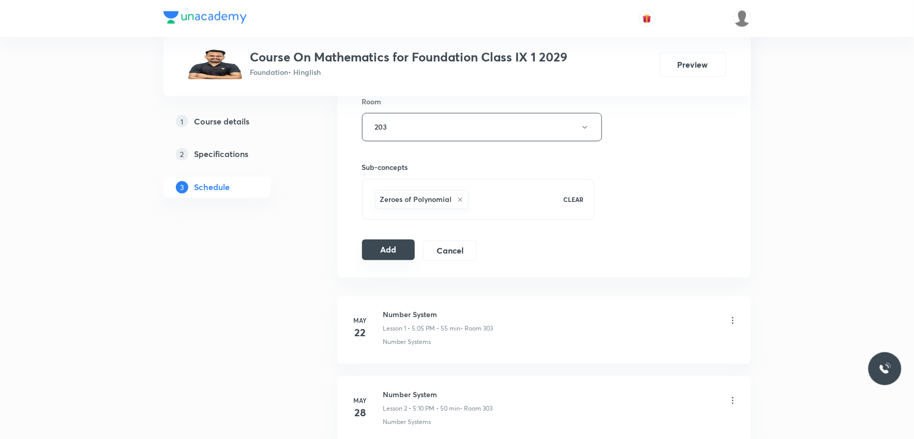
click at [405, 249] on button "Add" at bounding box center [388, 250] width 53 height 21
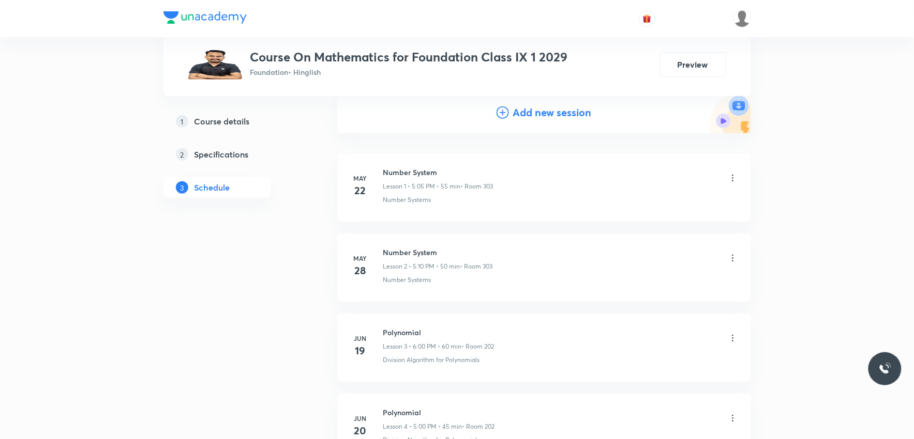
scroll to position [3364, 0]
